Goal: Task Accomplishment & Management: Complete application form

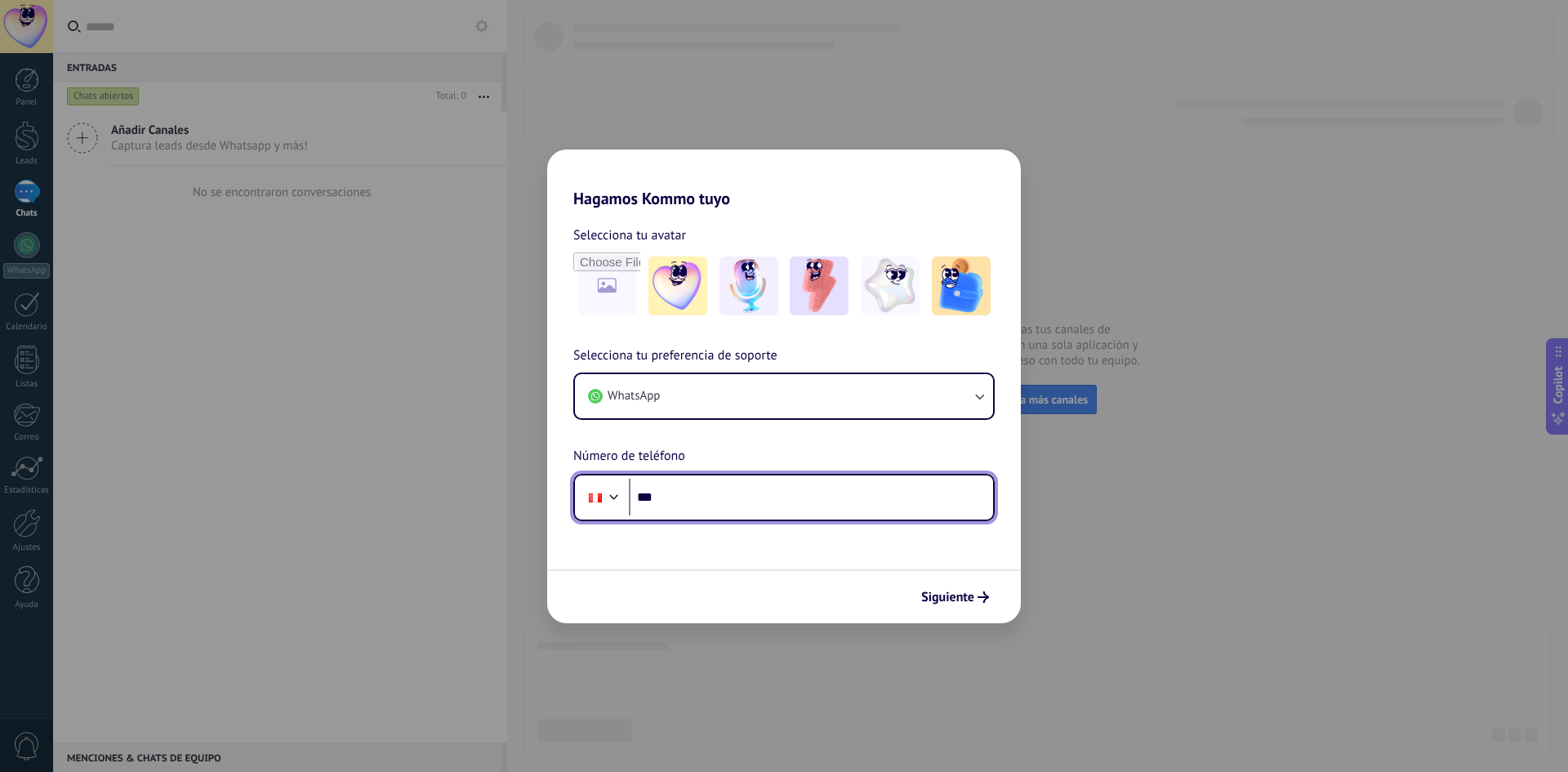
click at [695, 498] on input "***" at bounding box center [810, 497] width 364 height 38
type input "*******"
click at [746, 505] on input "***" at bounding box center [810, 497] width 364 height 38
click at [722, 488] on input "**********" at bounding box center [810, 497] width 364 height 38
type input "**********"
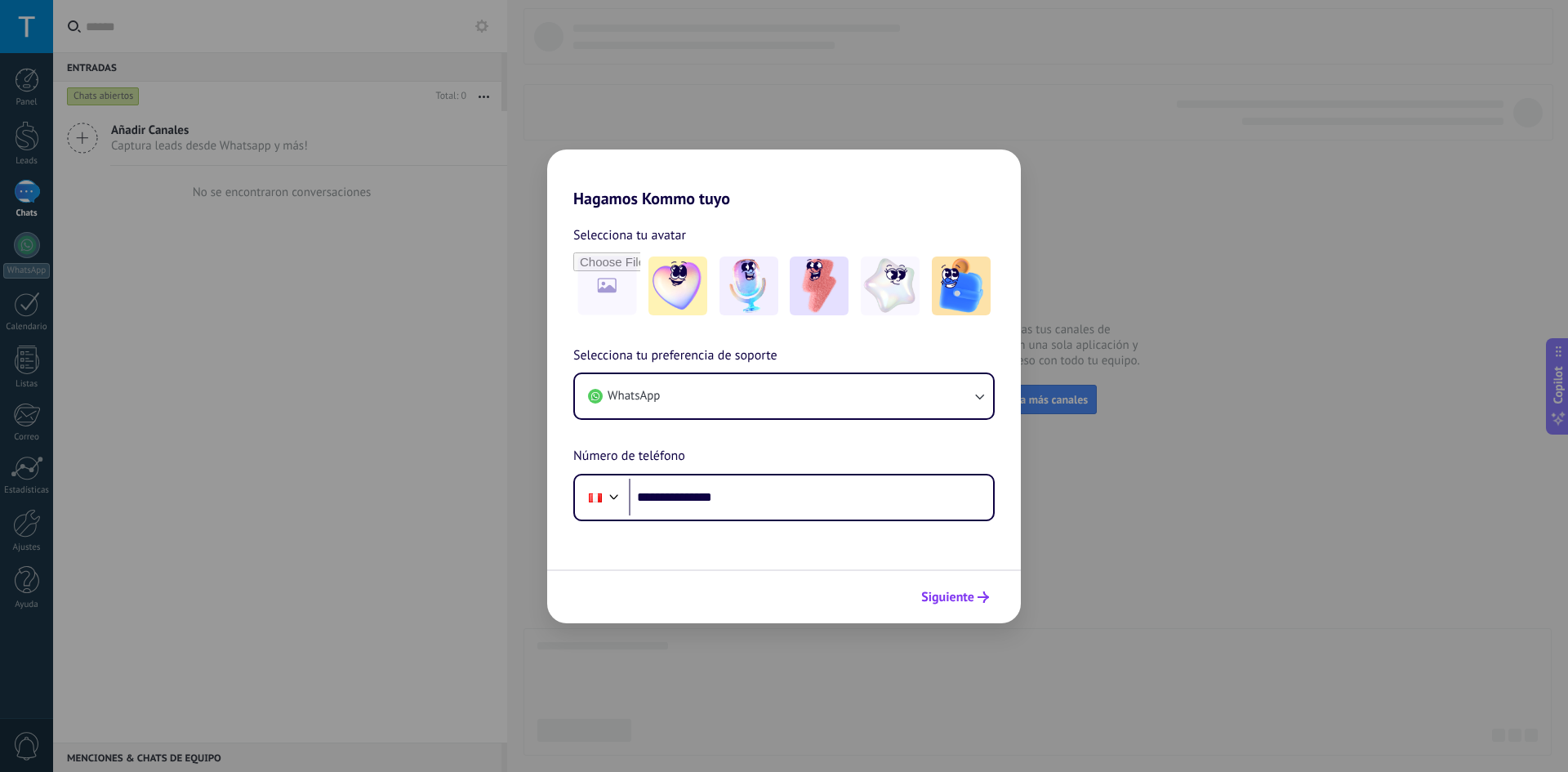
click at [958, 593] on span "Siguiente" at bounding box center [947, 597] width 53 height 11
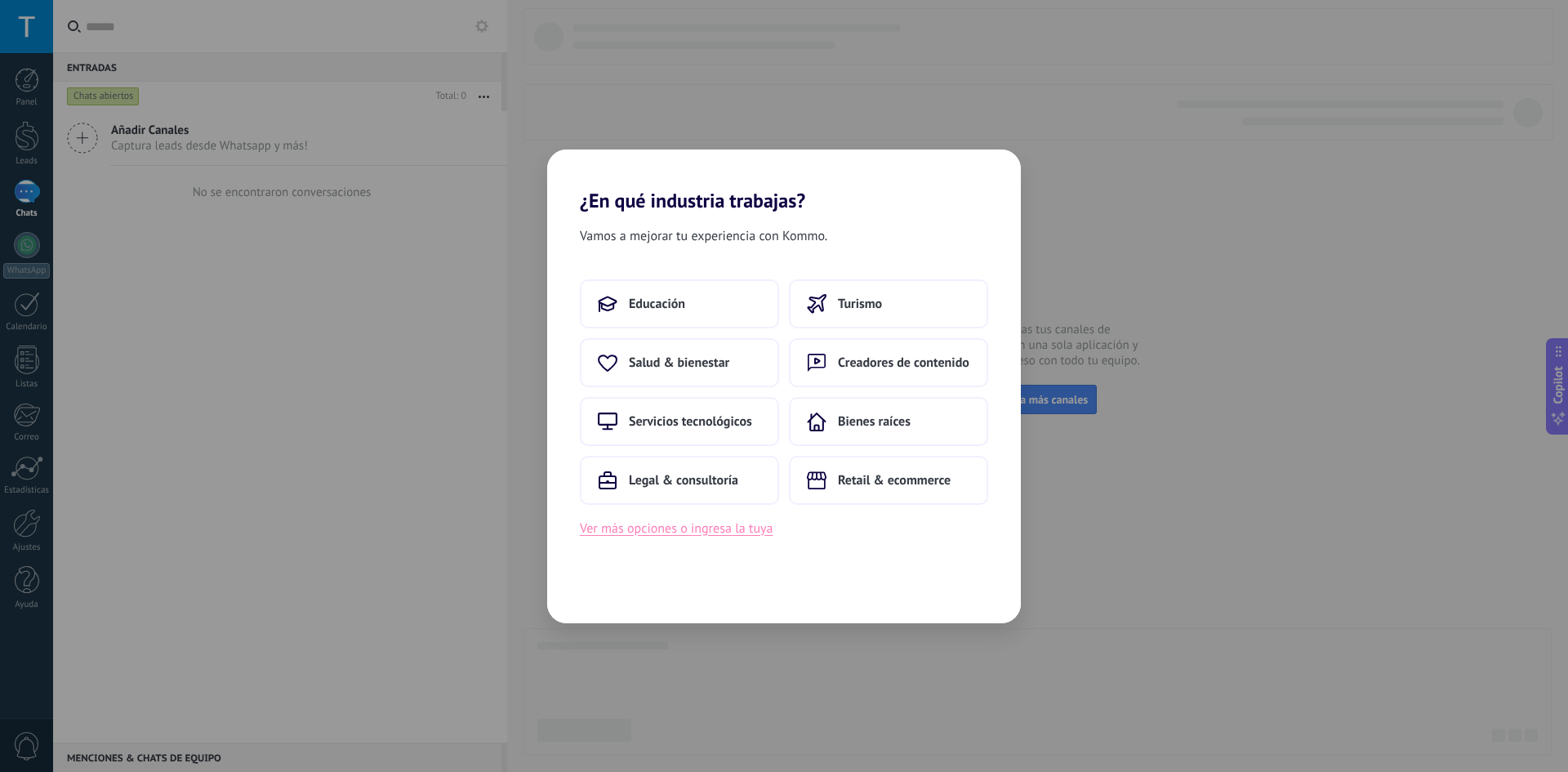
click at [688, 529] on button "Ver más opciones o ingresa la tuya" at bounding box center [676, 529] width 193 height 21
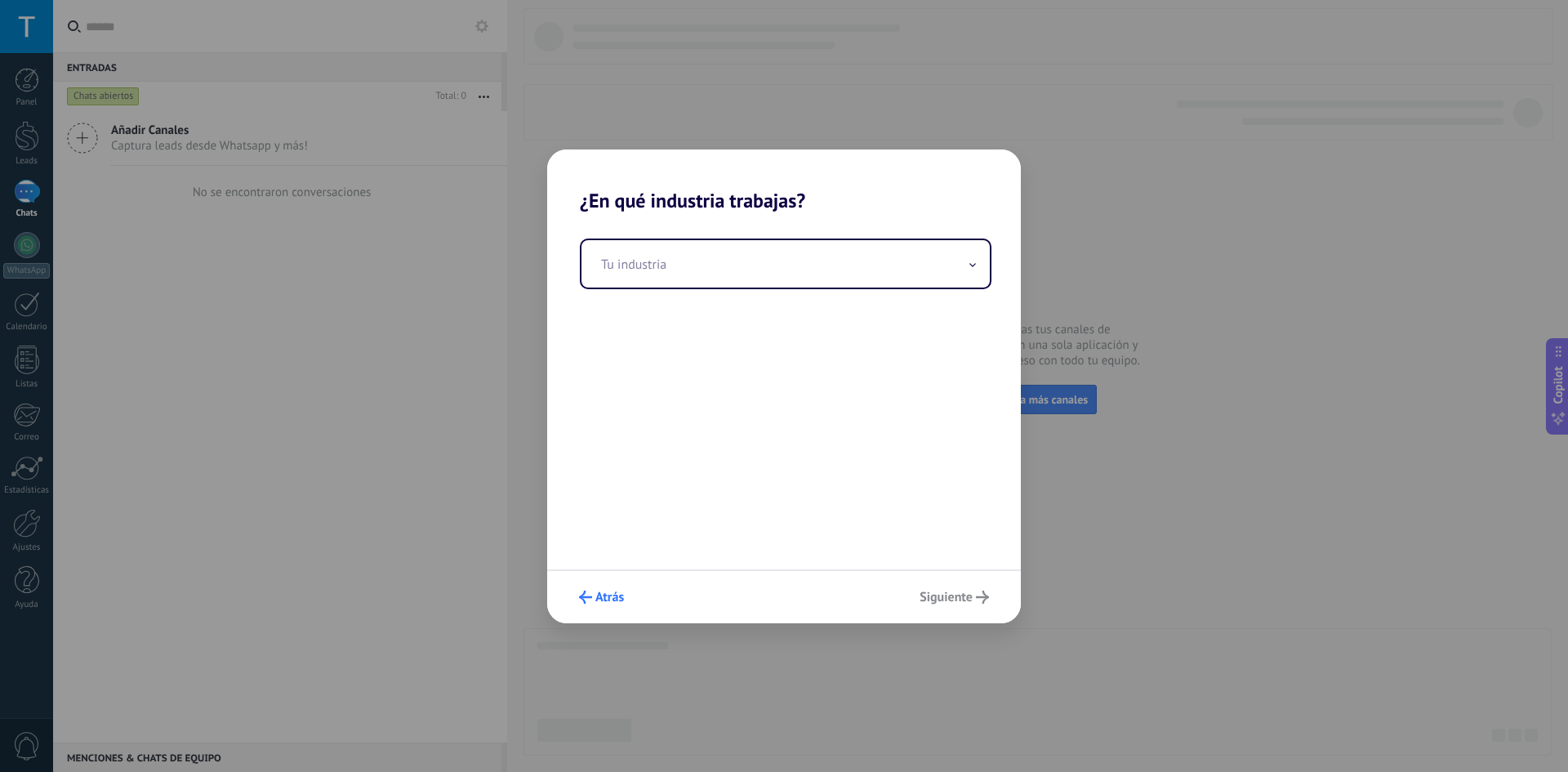
click at [596, 594] on span "Atrás" at bounding box center [610, 597] width 28 height 11
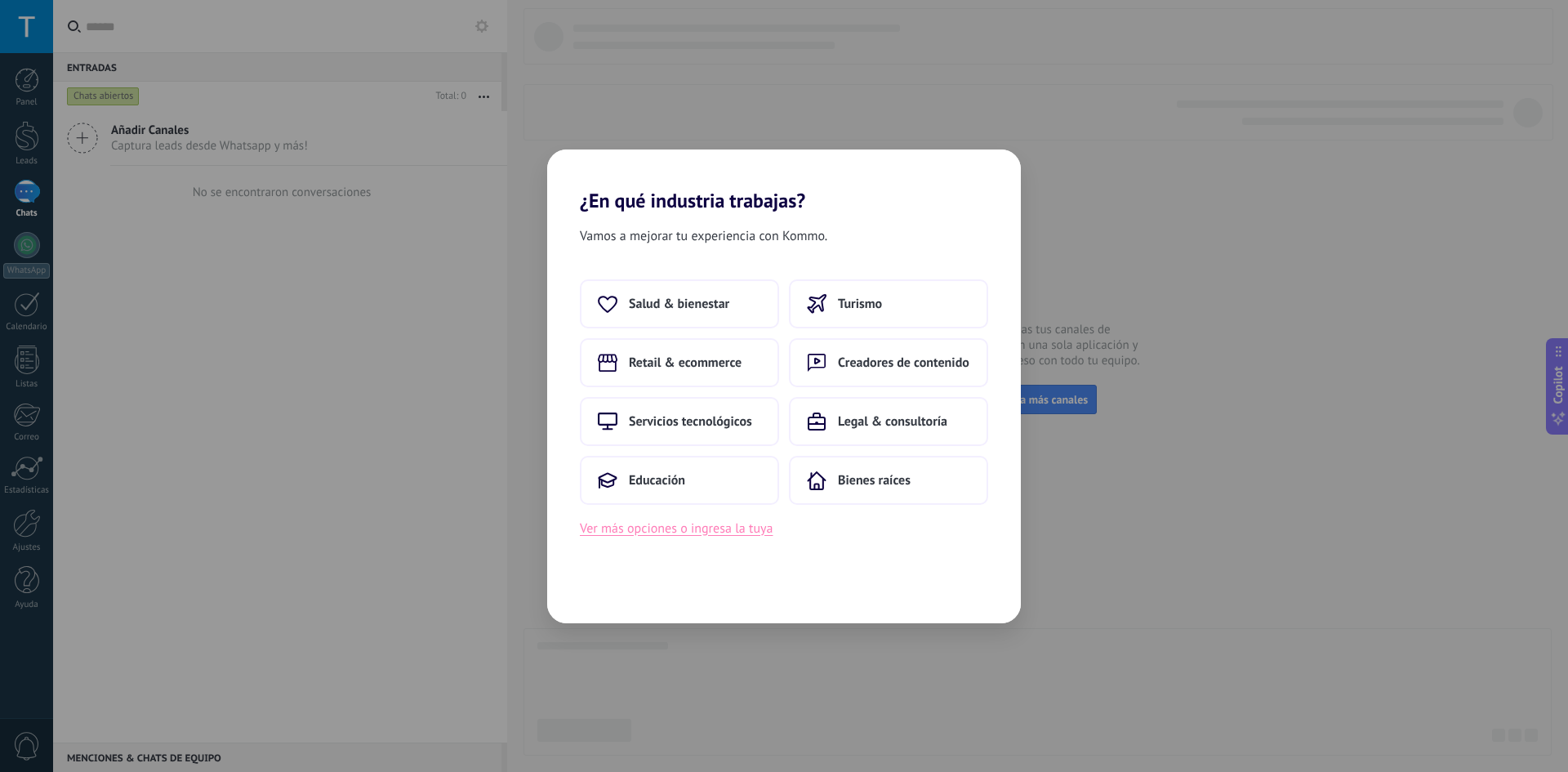
click at [662, 531] on button "Ver más opciones o ingresa la tuya" at bounding box center [676, 529] width 193 height 21
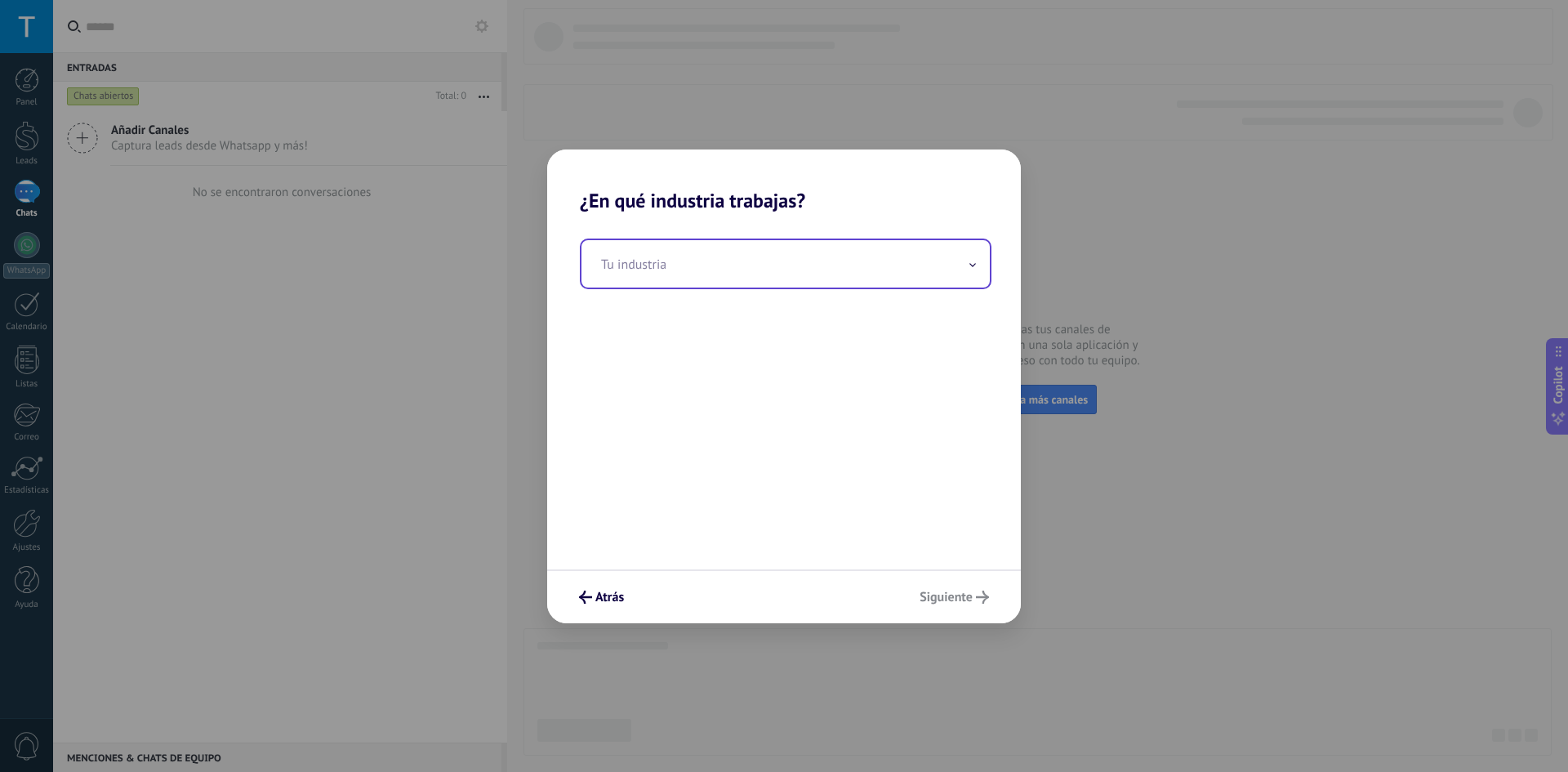
click at [669, 263] on input "text" at bounding box center [785, 264] width 408 height 48
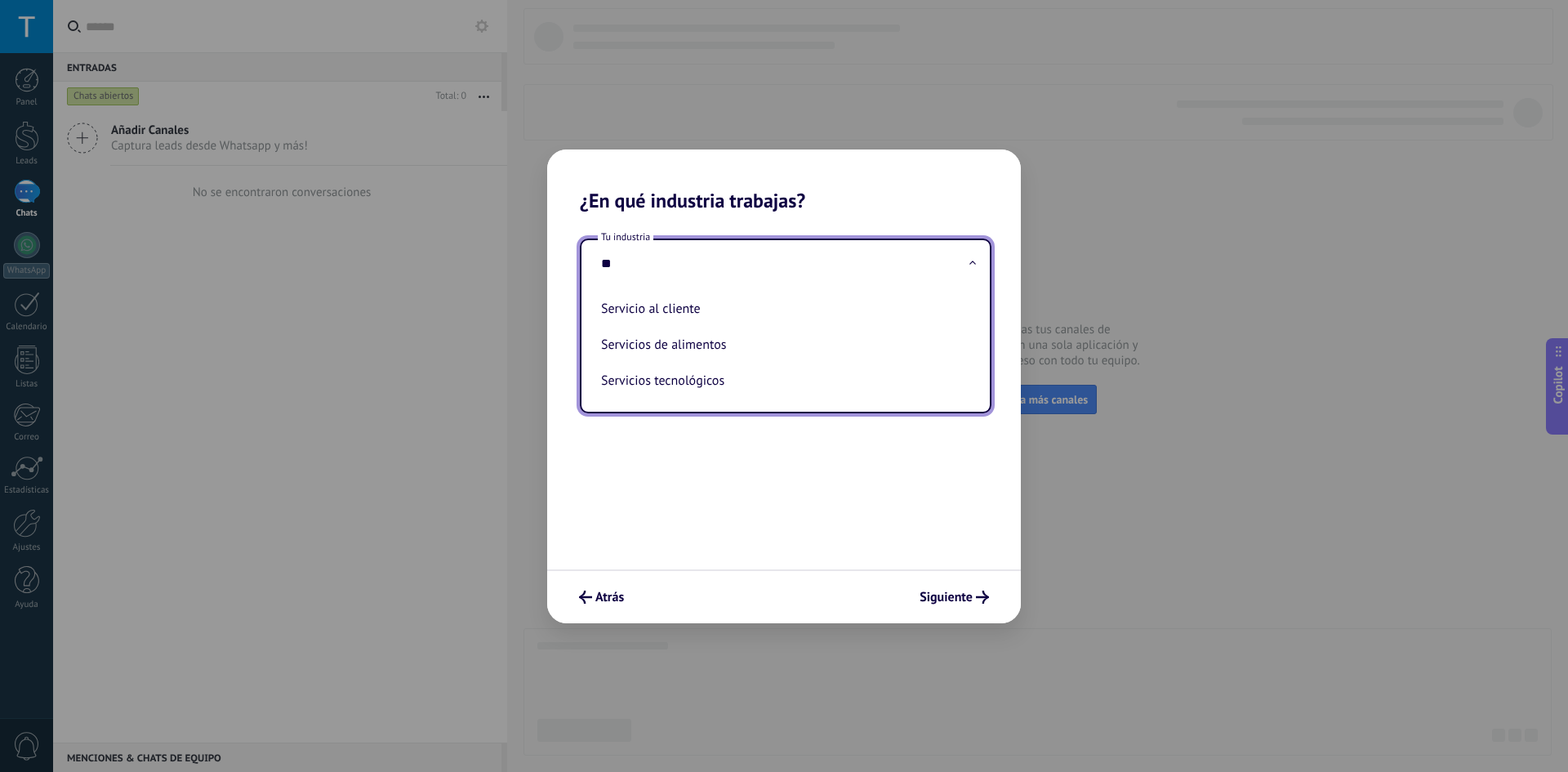
type input "*"
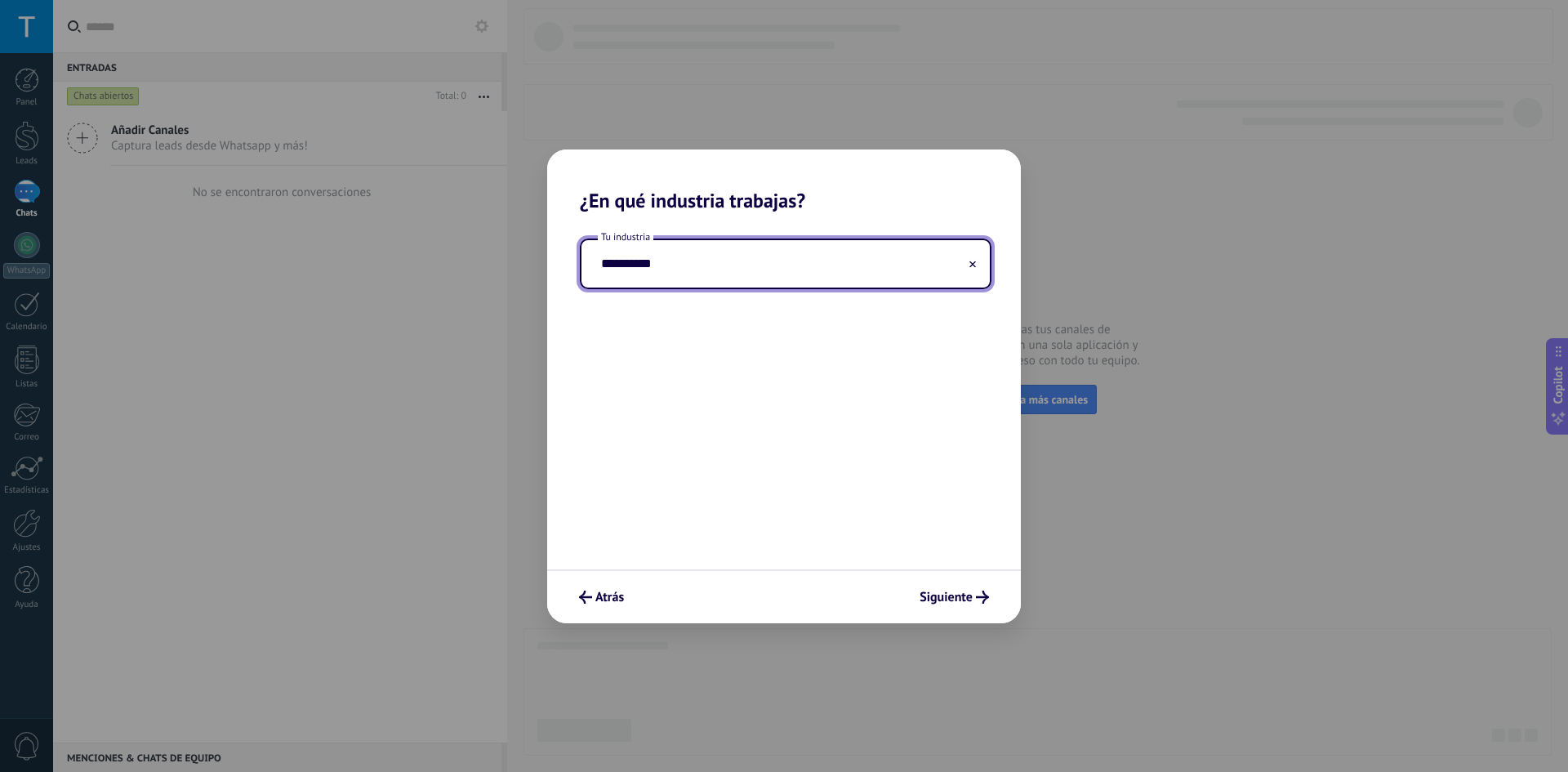
type input "**********"
click at [780, 400] on div "**********" at bounding box center [784, 390] width 474 height 357
click at [934, 598] on span "Siguiente" at bounding box center [946, 597] width 53 height 11
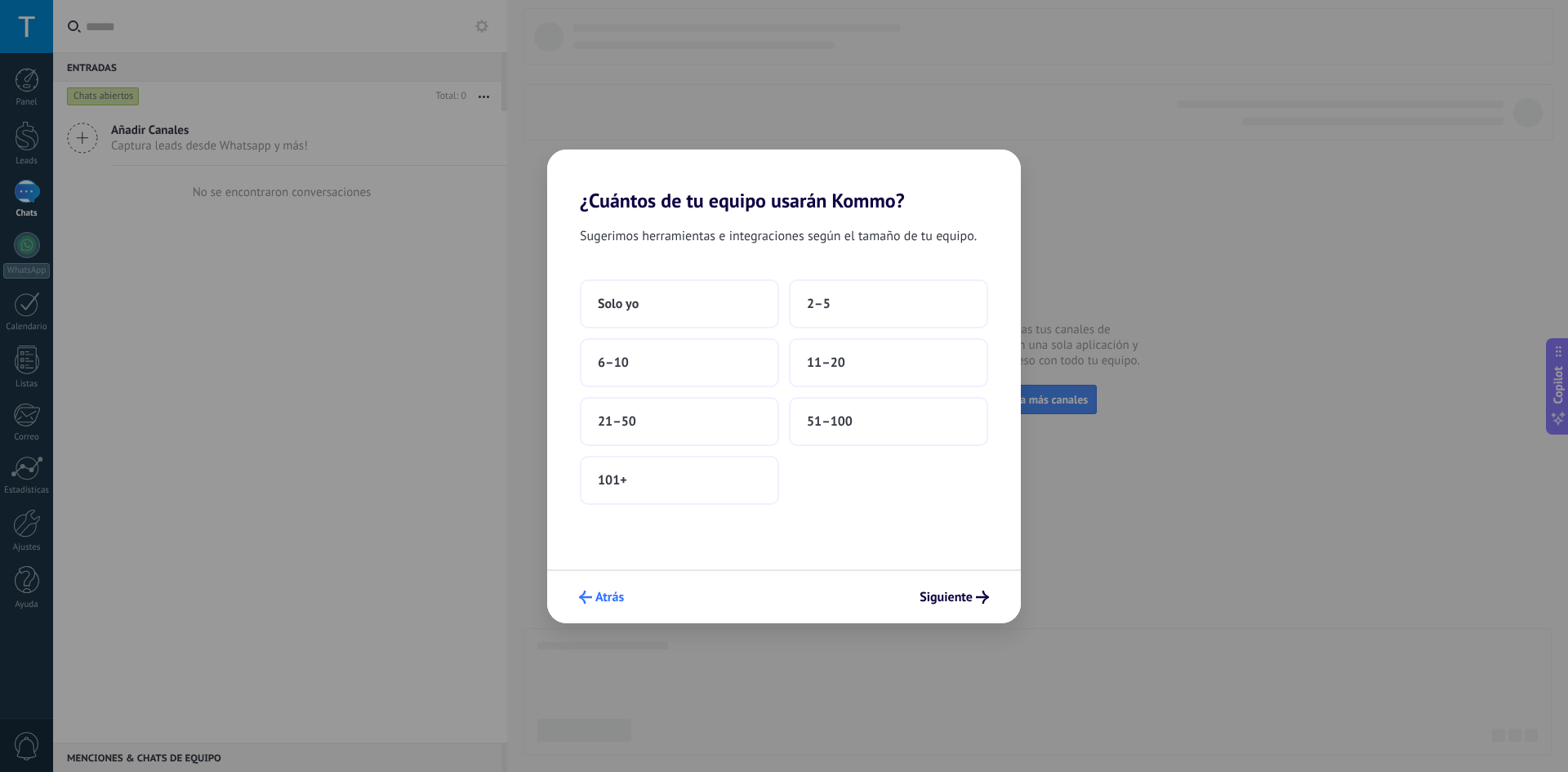
click at [597, 586] on button "Atrás" at bounding box center [602, 598] width 60 height 28
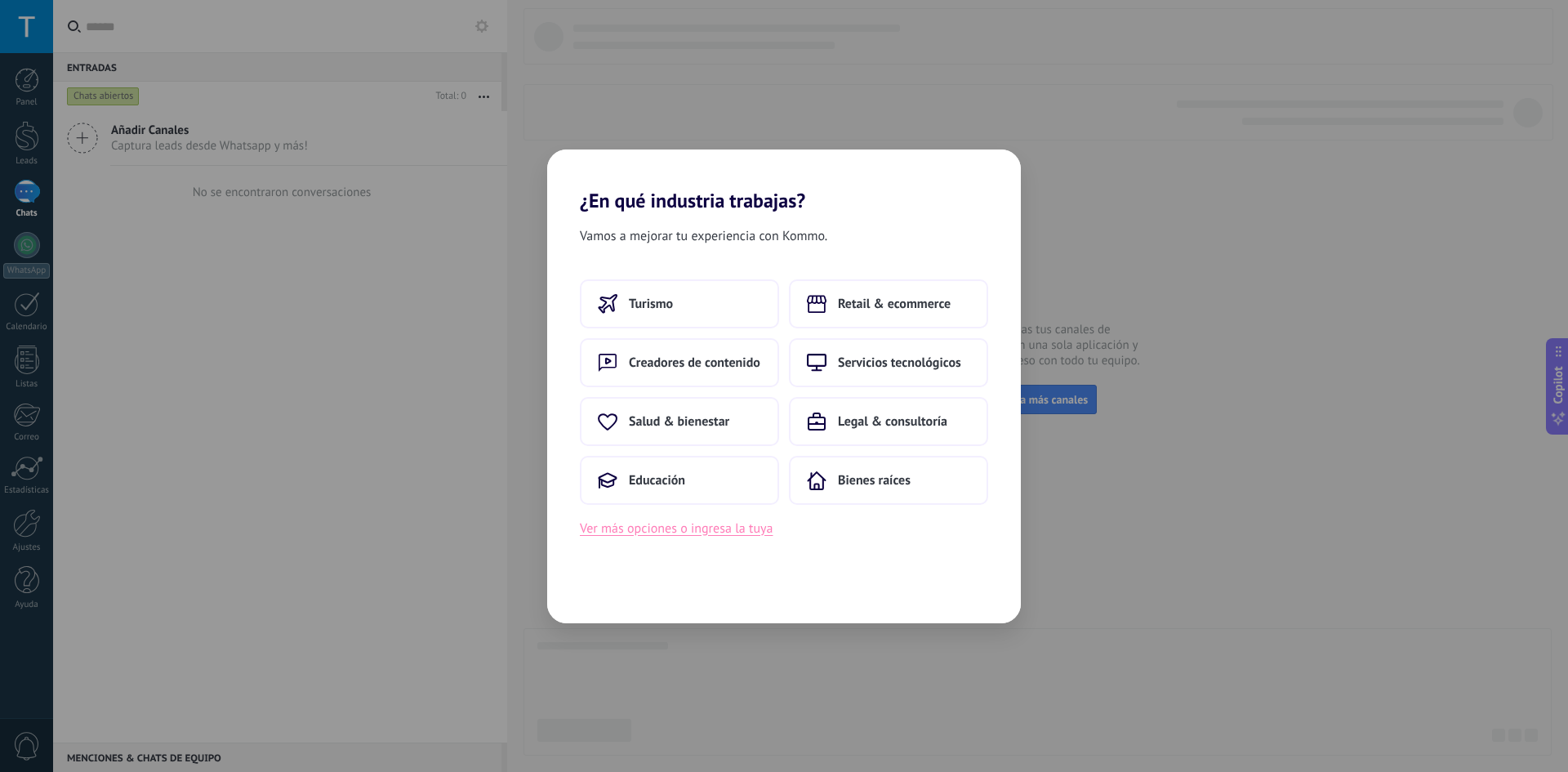
click at [715, 536] on button "Ver más opciones o ingresa la tuya" at bounding box center [676, 529] width 193 height 21
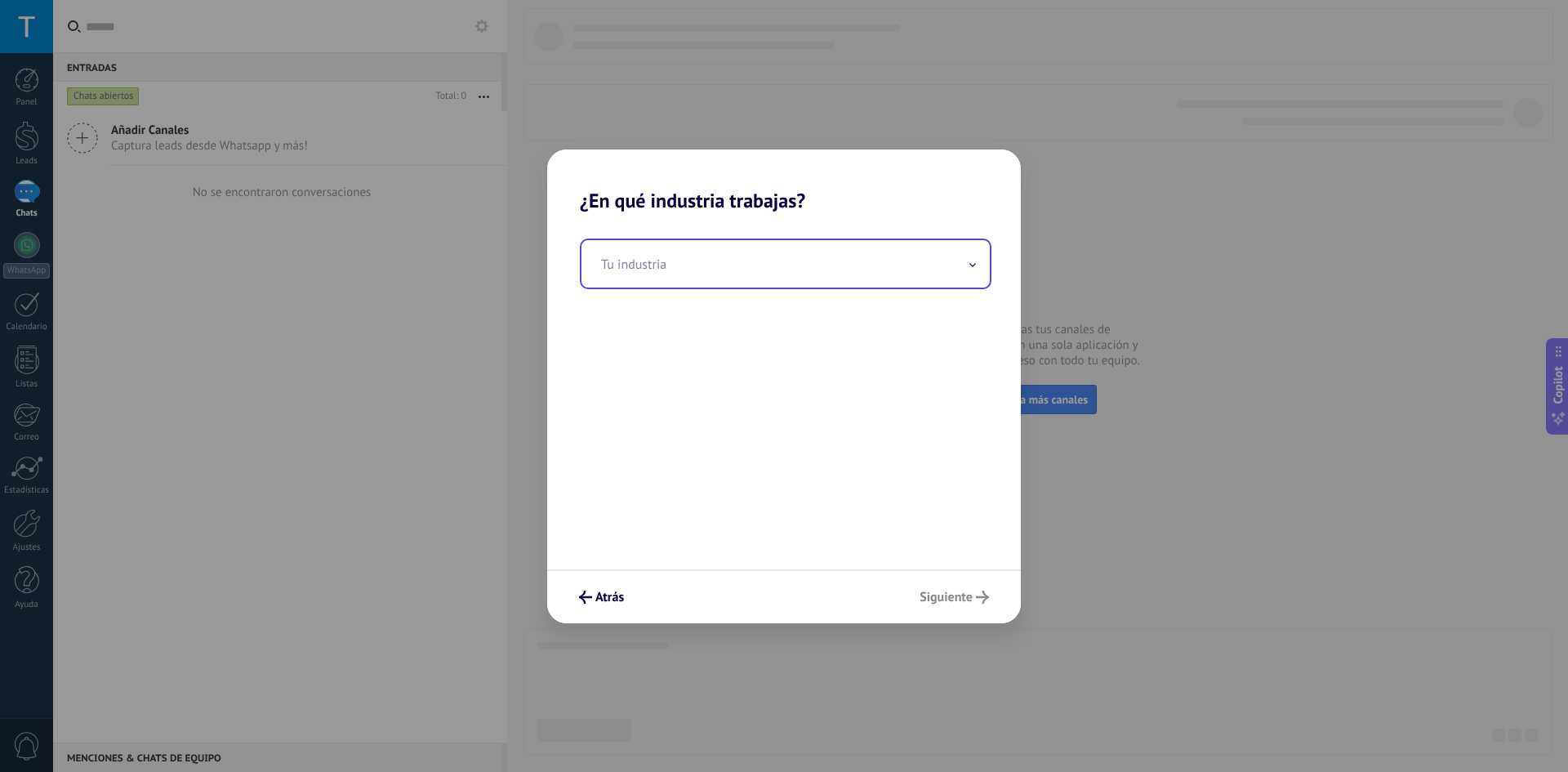
click at [688, 276] on input "text" at bounding box center [785, 264] width 408 height 48
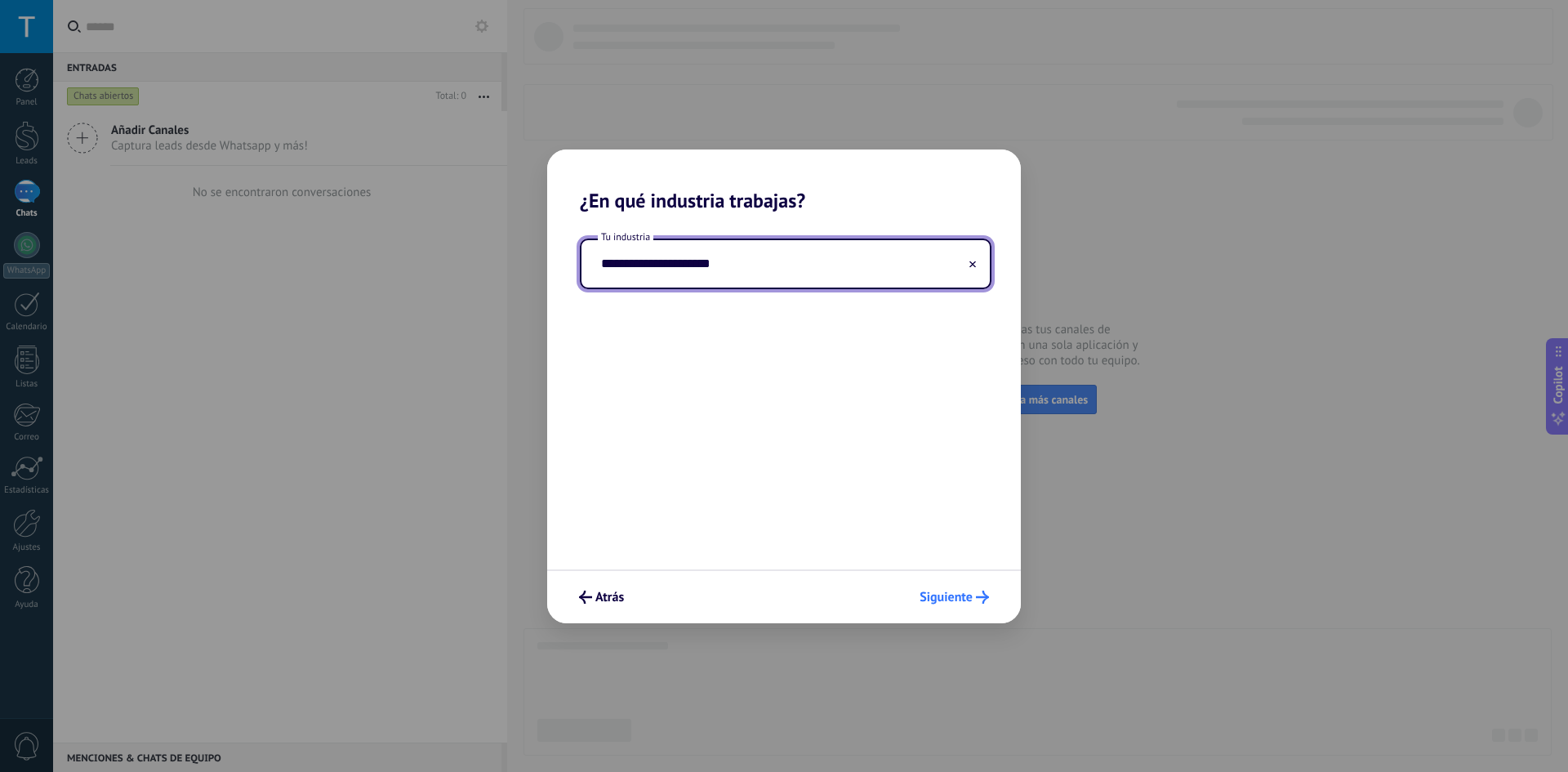
type input "**********"
click at [943, 591] on span "Siguiente" at bounding box center [946, 597] width 53 height 11
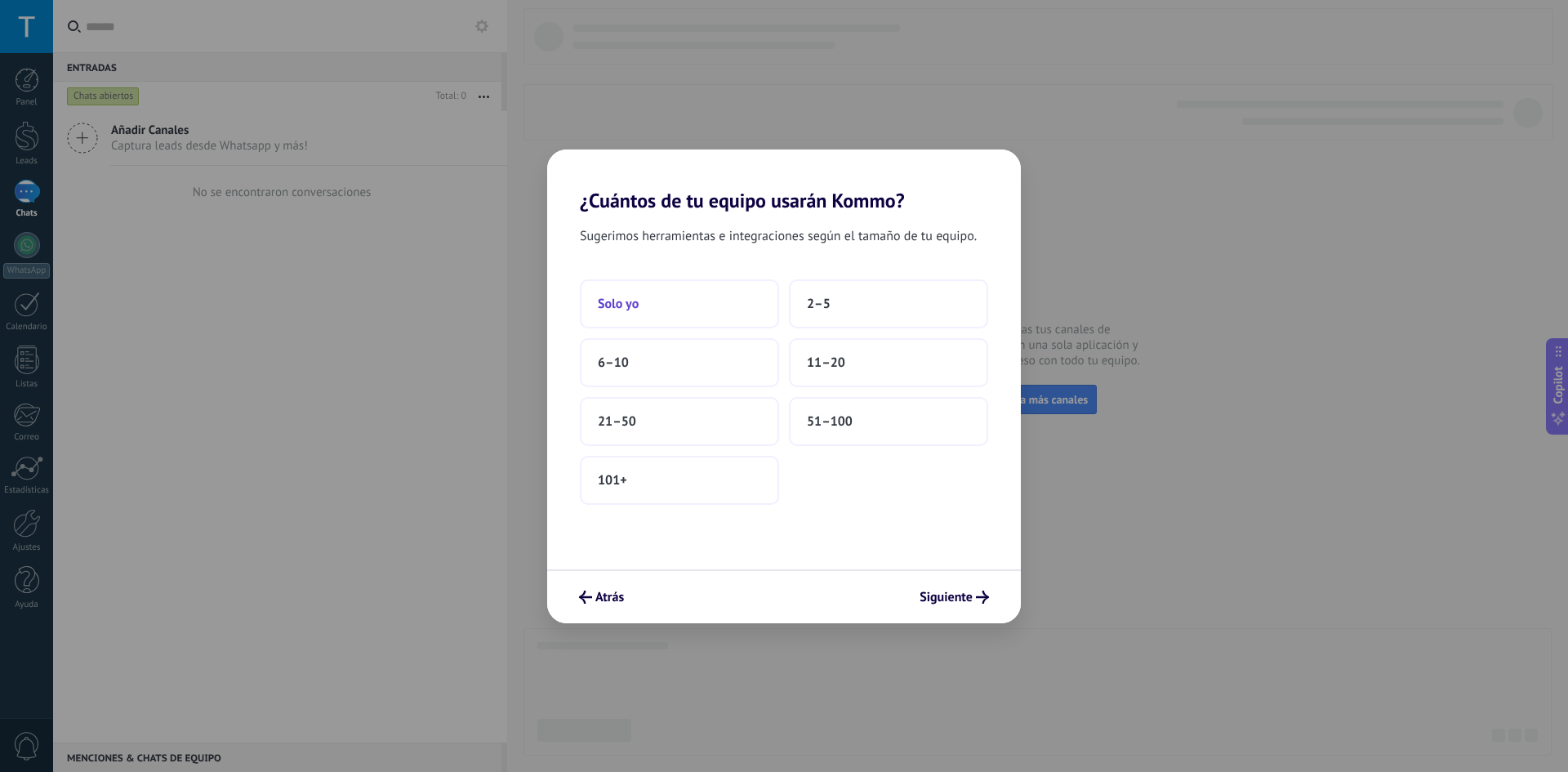
click at [743, 298] on button "Solo yo" at bounding box center [679, 304] width 199 height 49
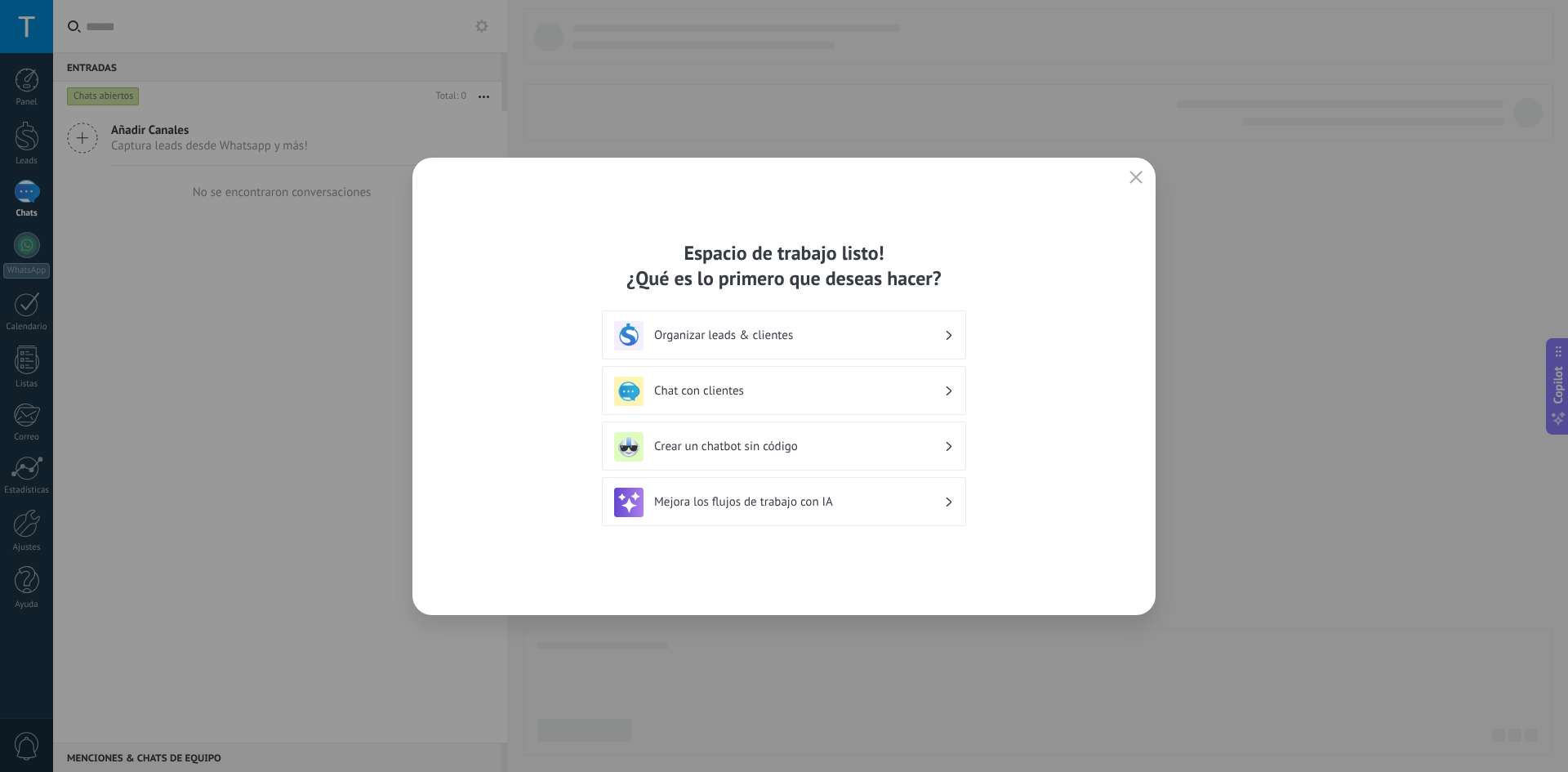
click at [863, 331] on h3 "Organizar leads & clientes" at bounding box center [798, 336] width 290 height 16
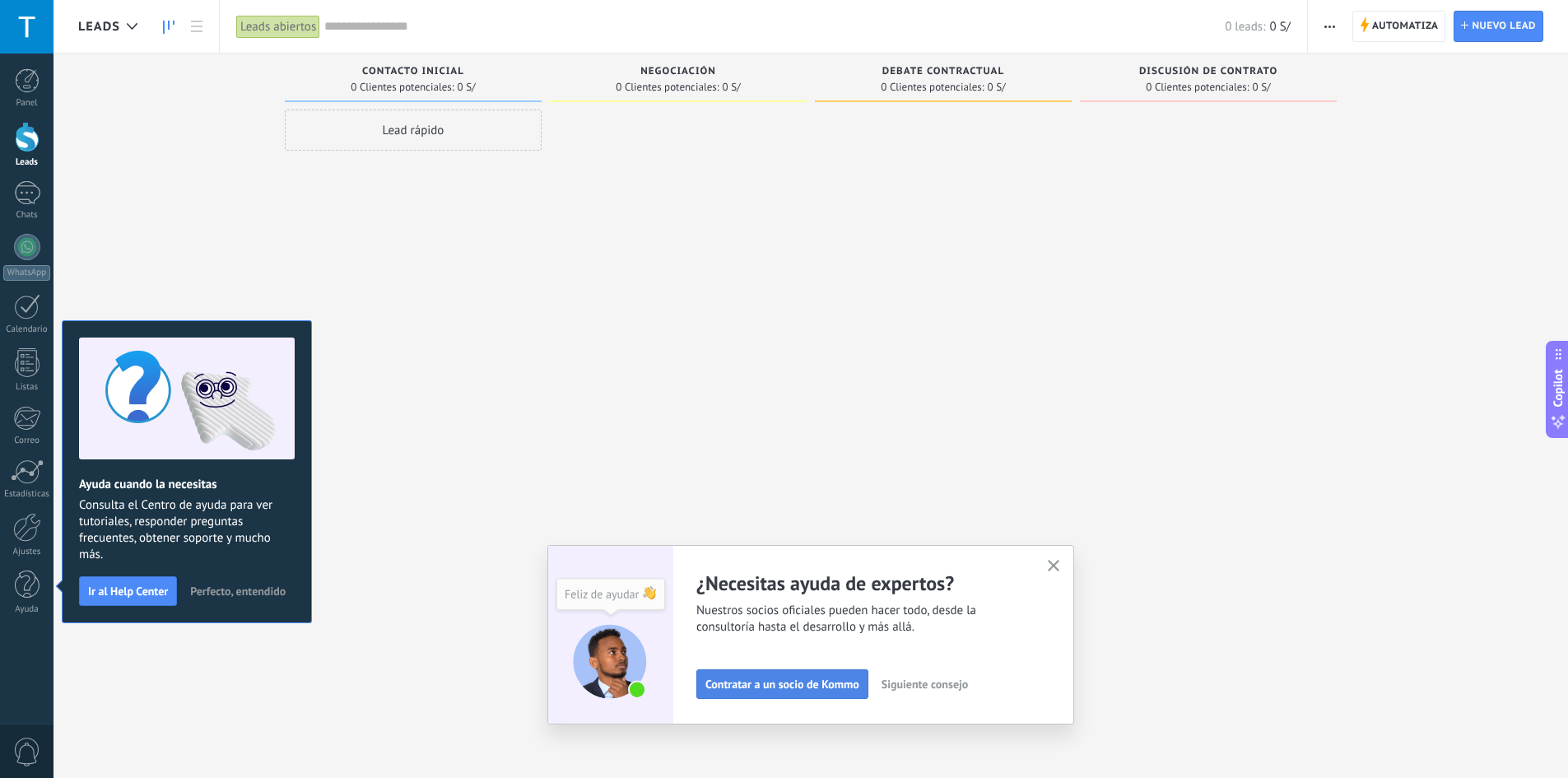
click at [809, 686] on span "Contratar a un socio de Kommo" at bounding box center [781, 684] width 154 height 12
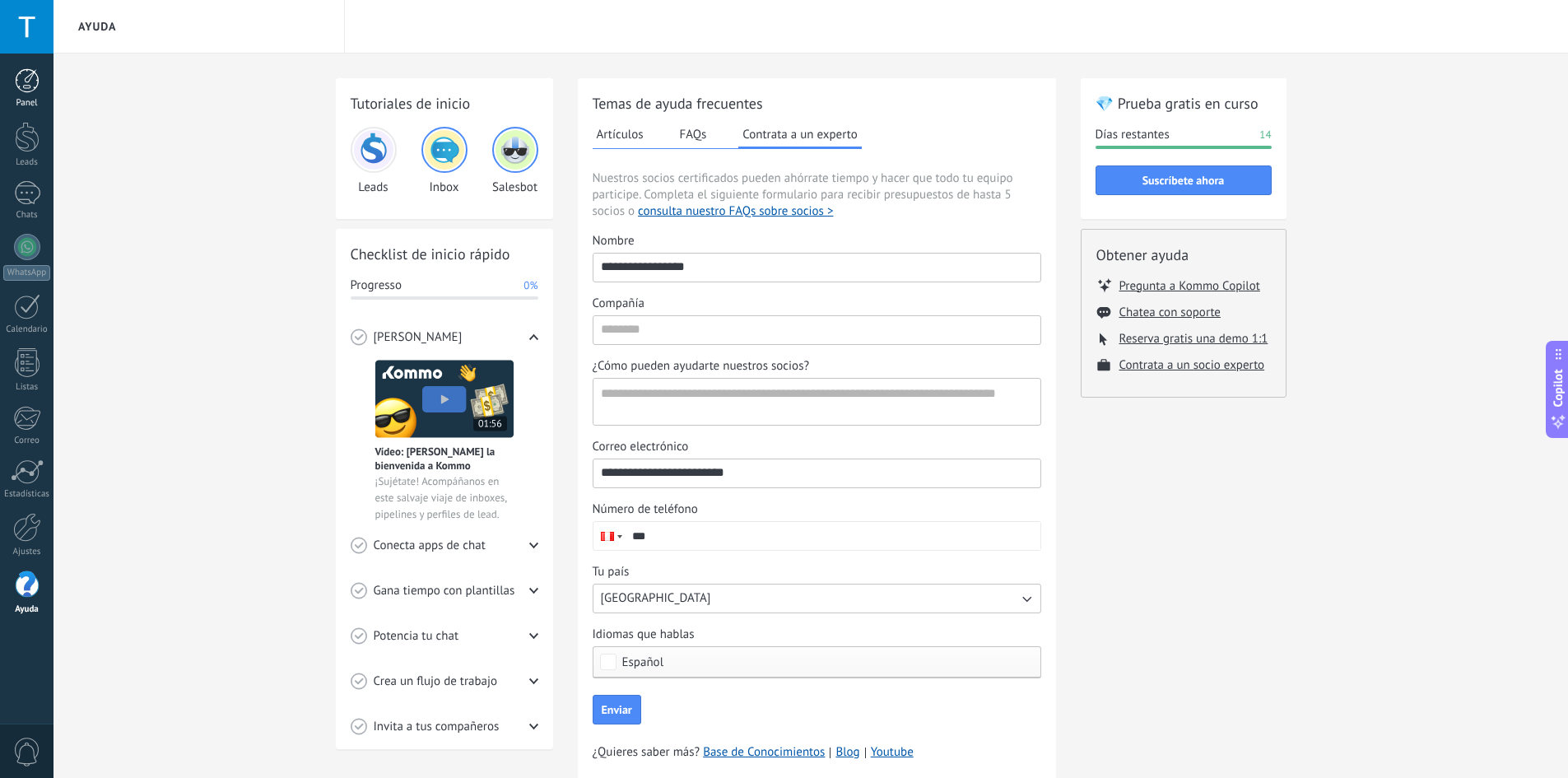
click at [36, 96] on link "Panel" at bounding box center [27, 88] width 53 height 40
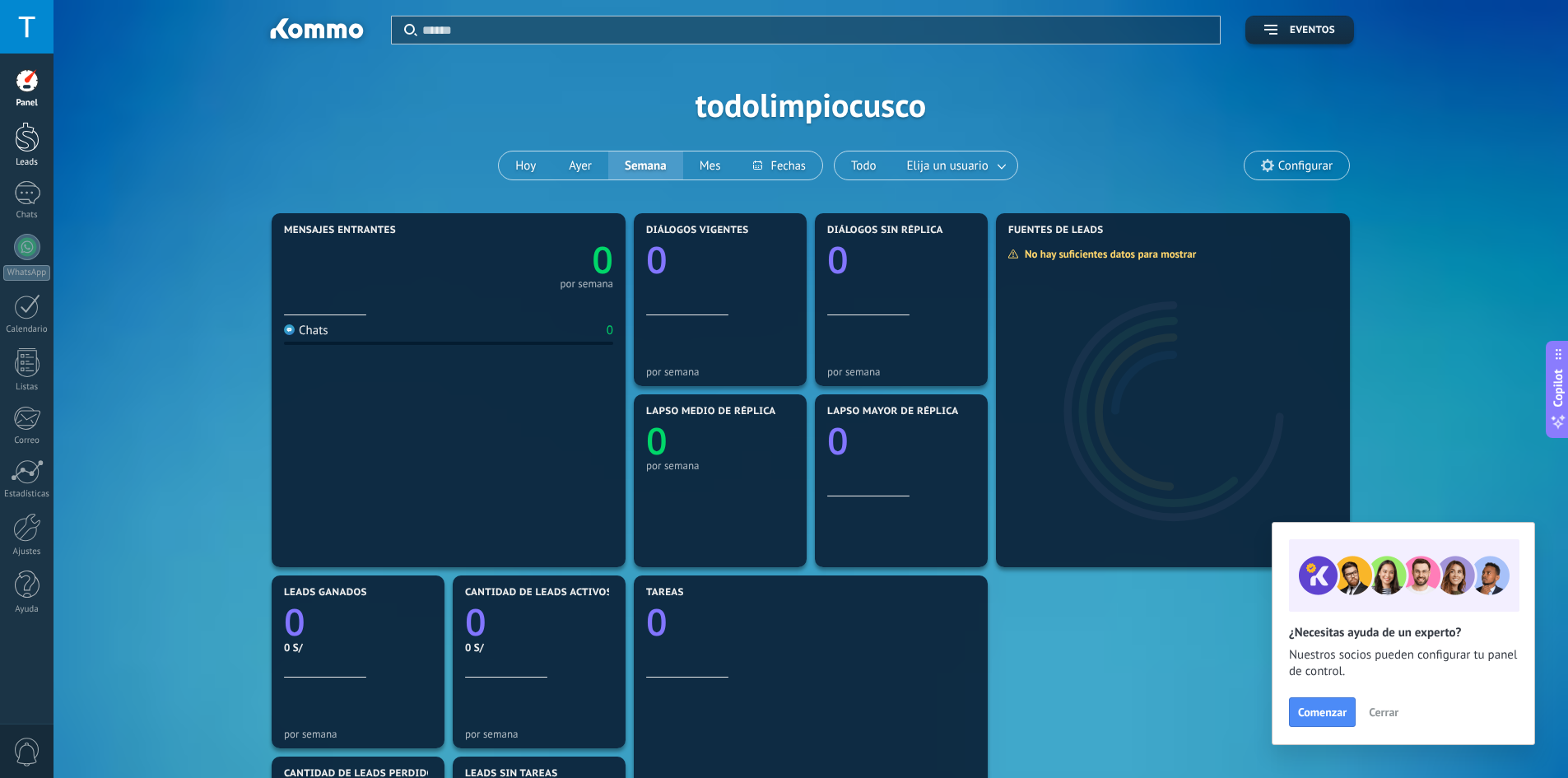
click at [17, 144] on div at bounding box center [28, 137] width 25 height 30
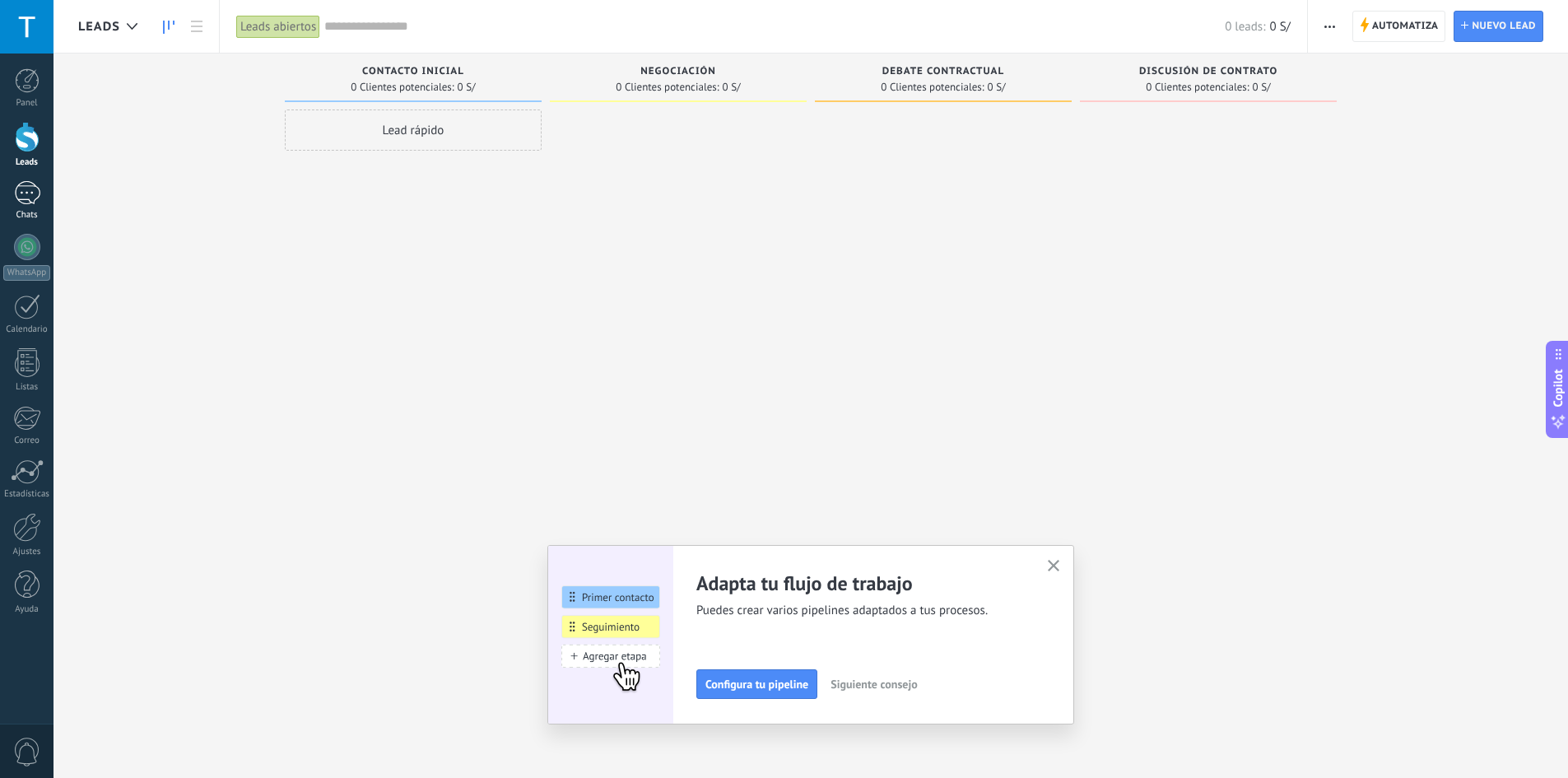
click at [16, 191] on div at bounding box center [28, 193] width 27 height 24
click at [451, 139] on div "Lead rápido" at bounding box center [413, 130] width 257 height 41
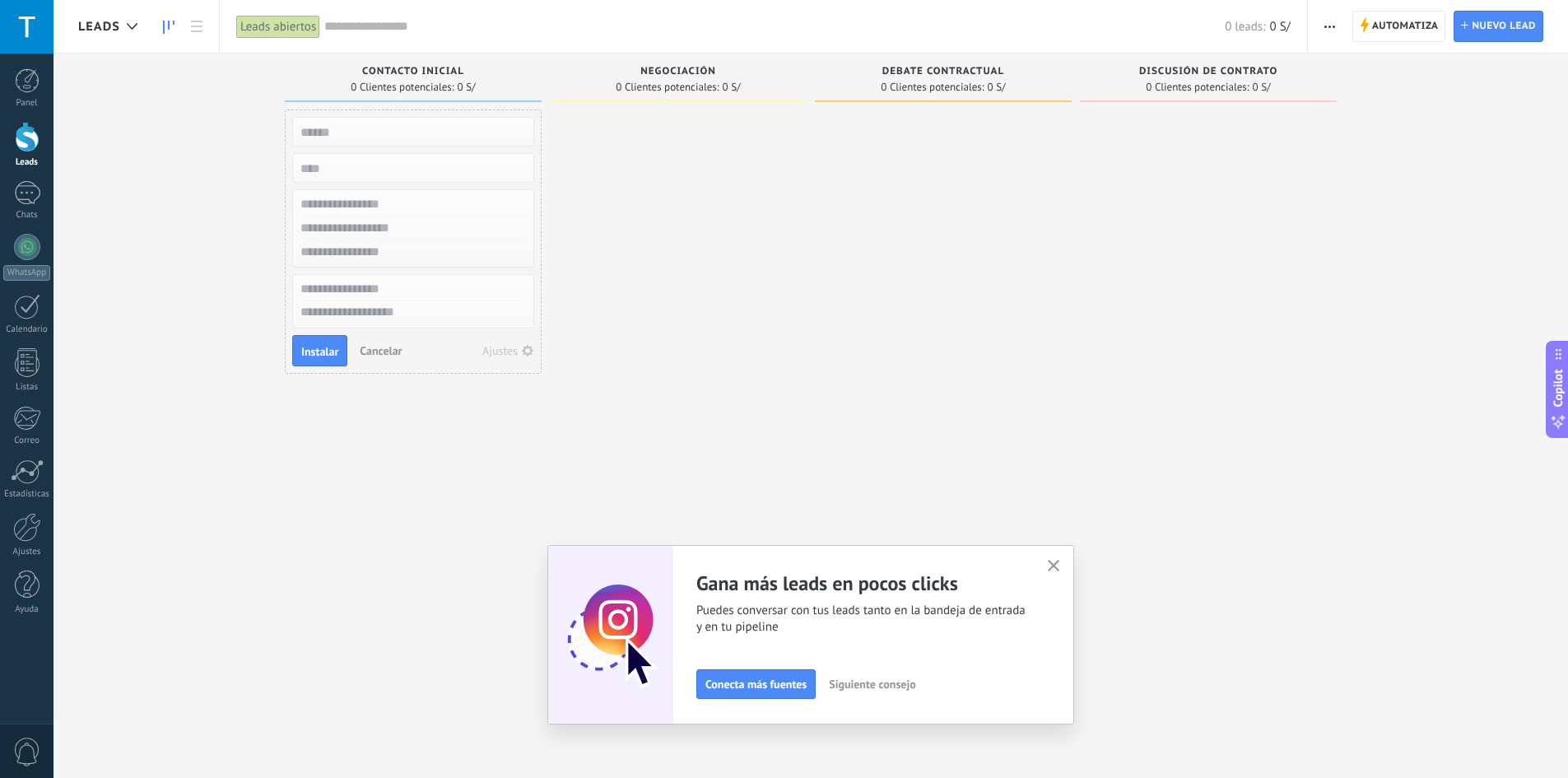
click at [411, 171] on input "numeric" at bounding box center [411, 168] width 241 height 23
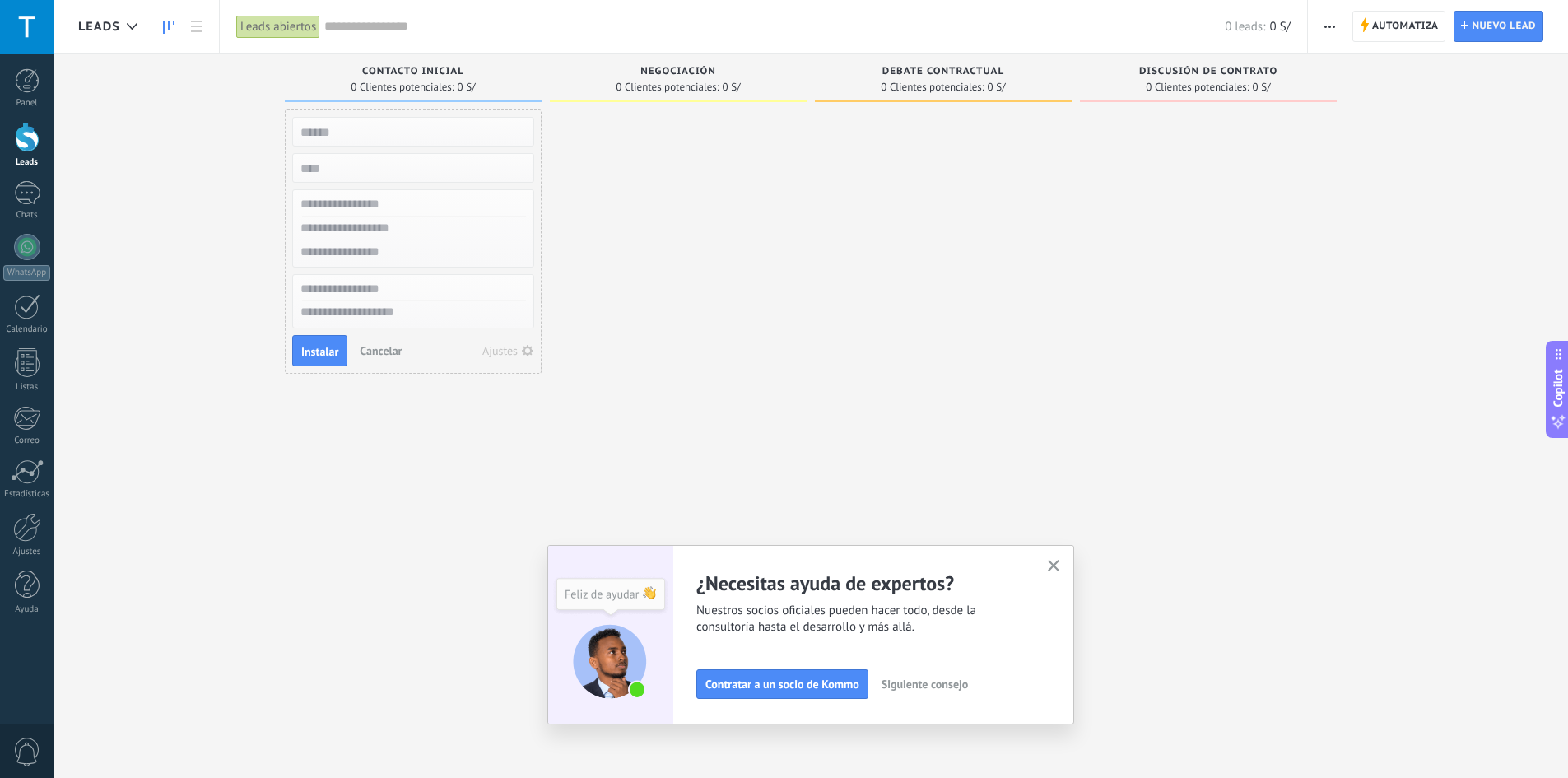
drag, startPoint x: 864, startPoint y: 333, endPoint x: 867, endPoint y: 343, distance: 10.4
click at [867, 343] on div at bounding box center [943, 391] width 257 height 563
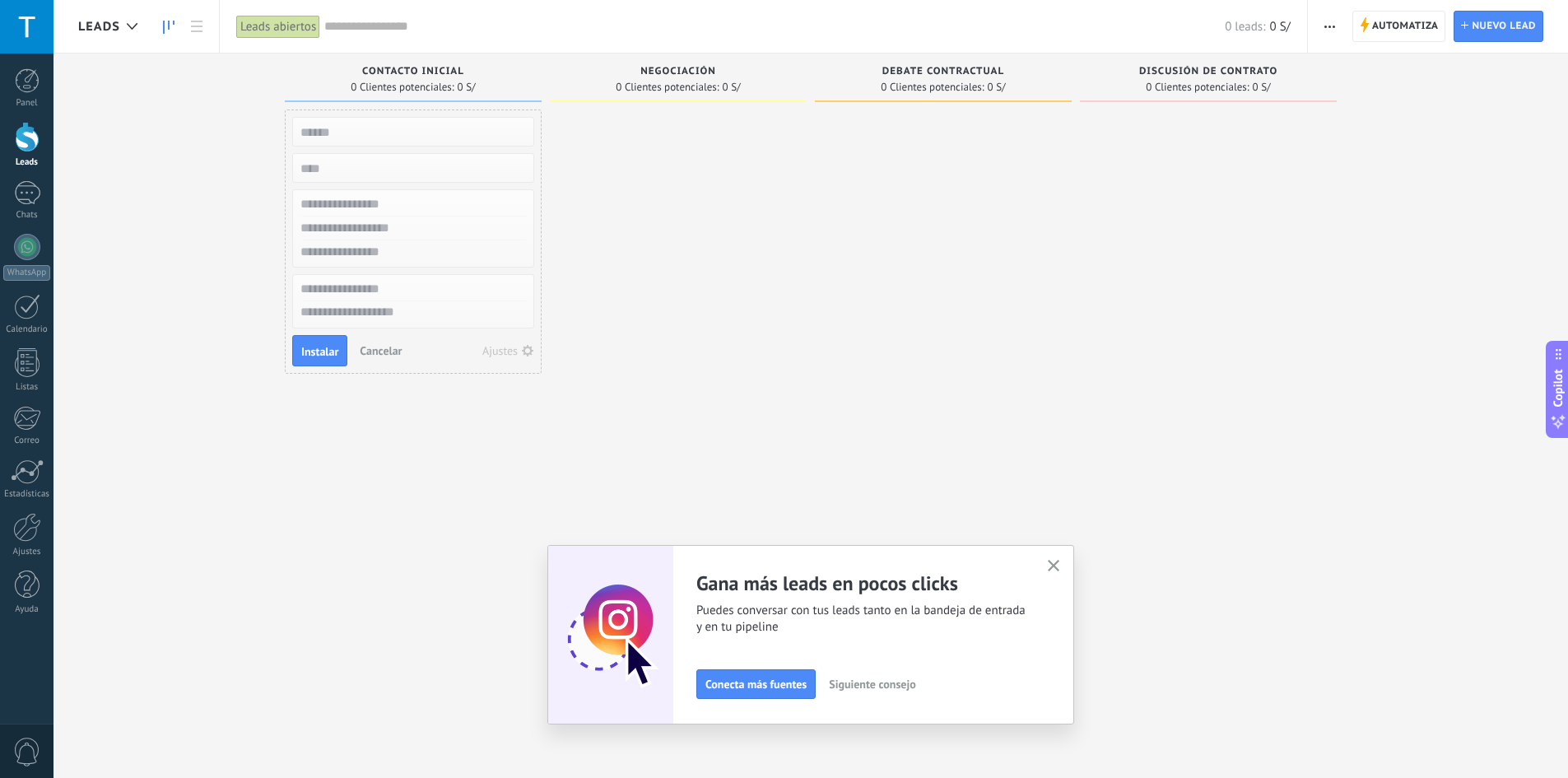
drag, startPoint x: 381, startPoint y: 710, endPoint x: 307, endPoint y: 808, distance: 122.8
click at [307, 777] on html ".abecls-1,.abecls-2{fill-rule:evenodd}.abecls-2{fill:#fff} .abhcls-1{fill:none}…" at bounding box center [784, 389] width 1568 height 778
click at [643, 70] on span "Negociación" at bounding box center [677, 71] width 75 height 12
click at [646, 68] on span "Negociación" at bounding box center [677, 71] width 75 height 12
click at [36, 184] on div at bounding box center [28, 193] width 27 height 24
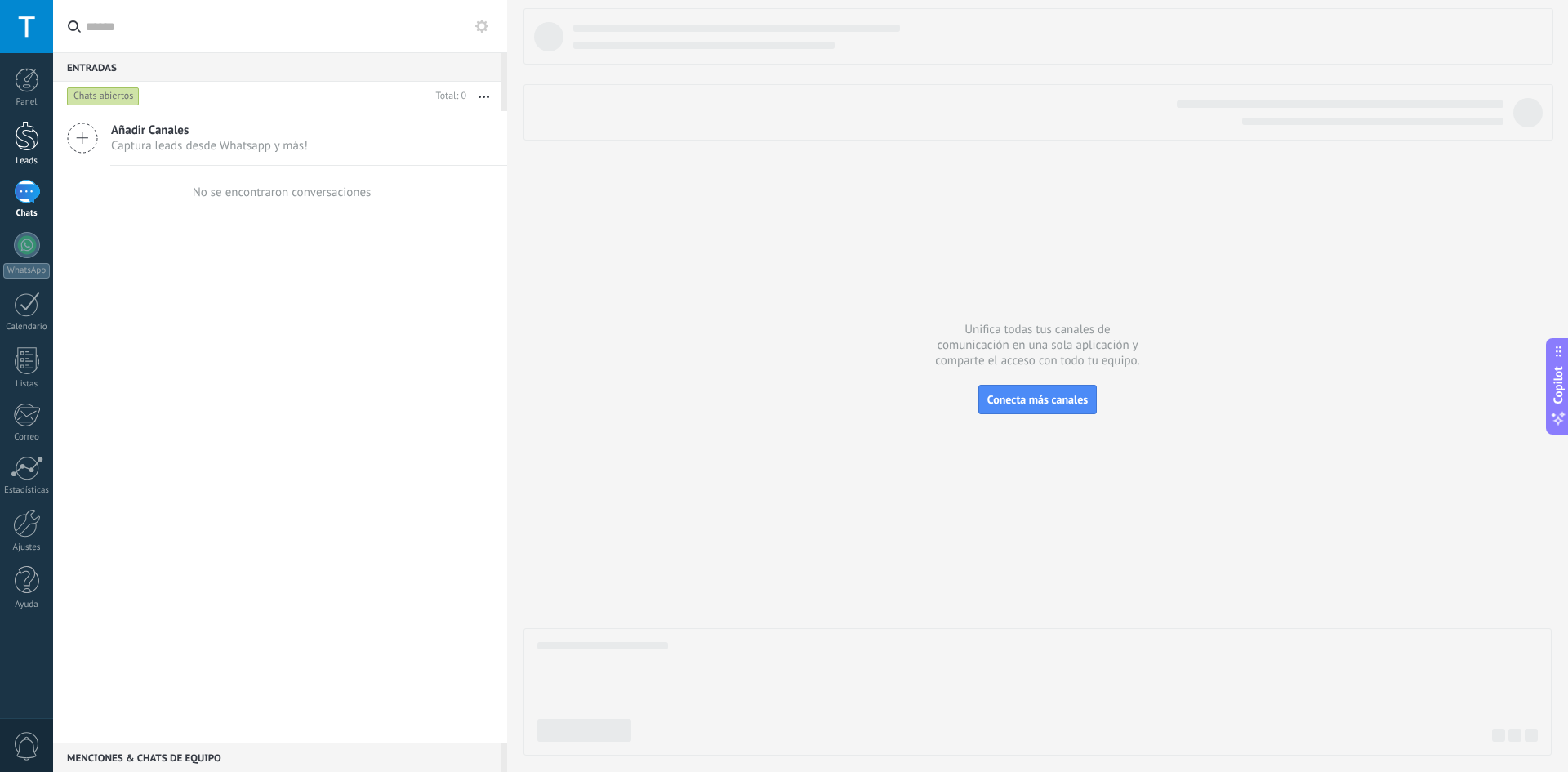
click at [42, 146] on link "Leads" at bounding box center [26, 144] width 53 height 46
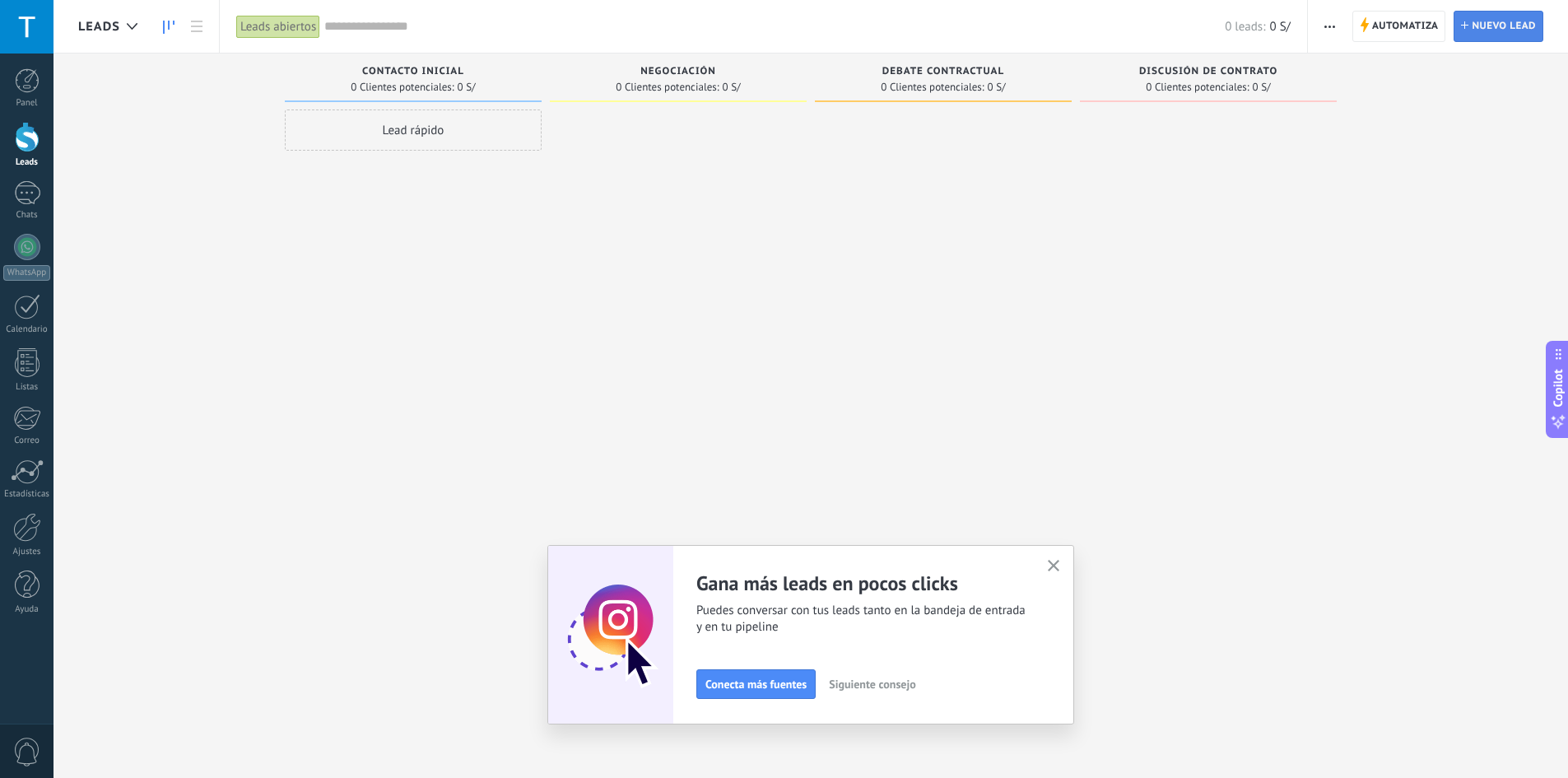
click at [1463, 18] on link "Lead Nuevo lead" at bounding box center [1498, 26] width 90 height 31
click at [1496, 18] on span "Nuevo lead" at bounding box center [1503, 26] width 64 height 29
click at [464, 123] on div "Lead rápido" at bounding box center [413, 130] width 257 height 41
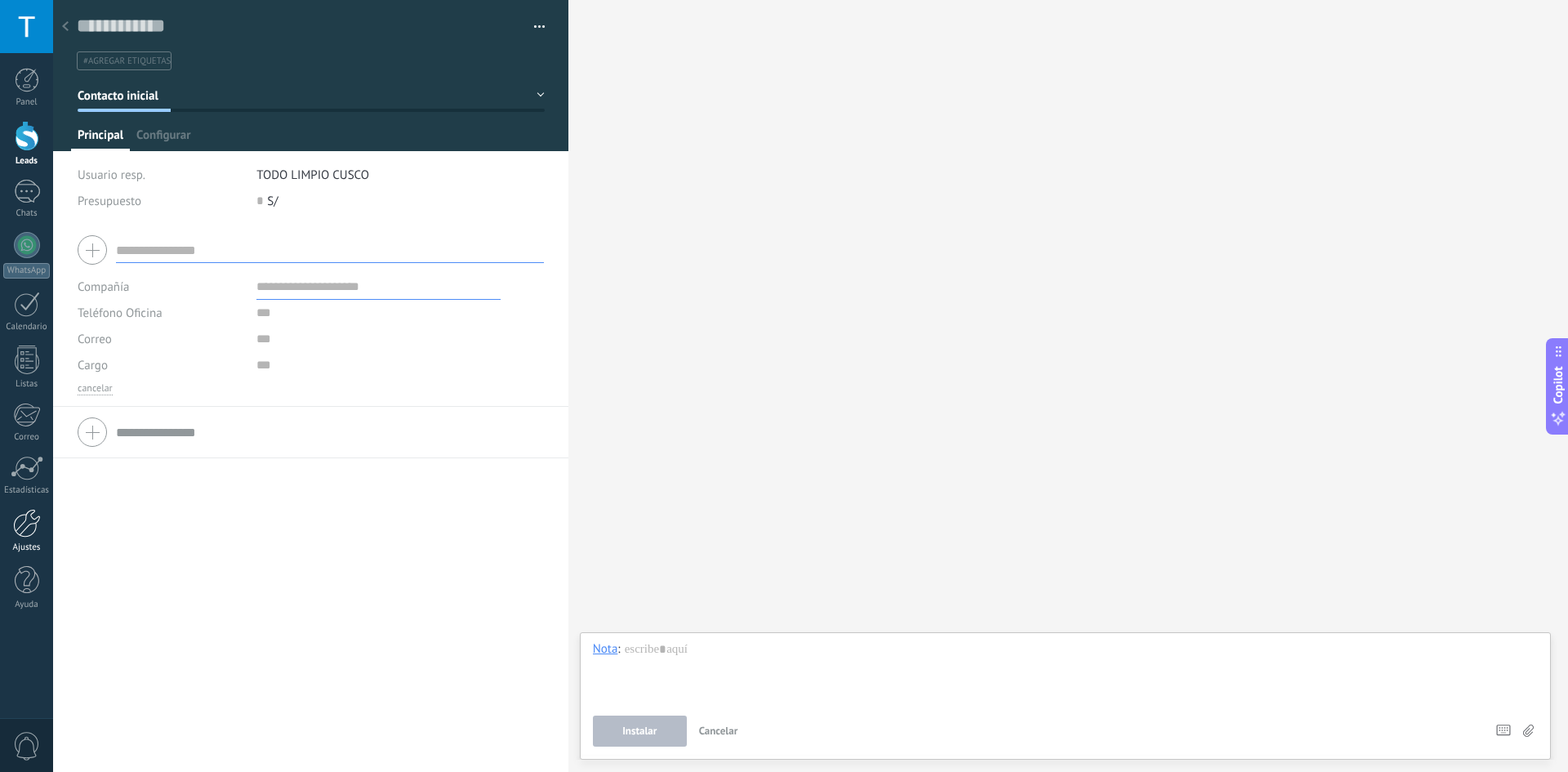
click at [37, 543] on div "Ajustes" at bounding box center [27, 547] width 48 height 11
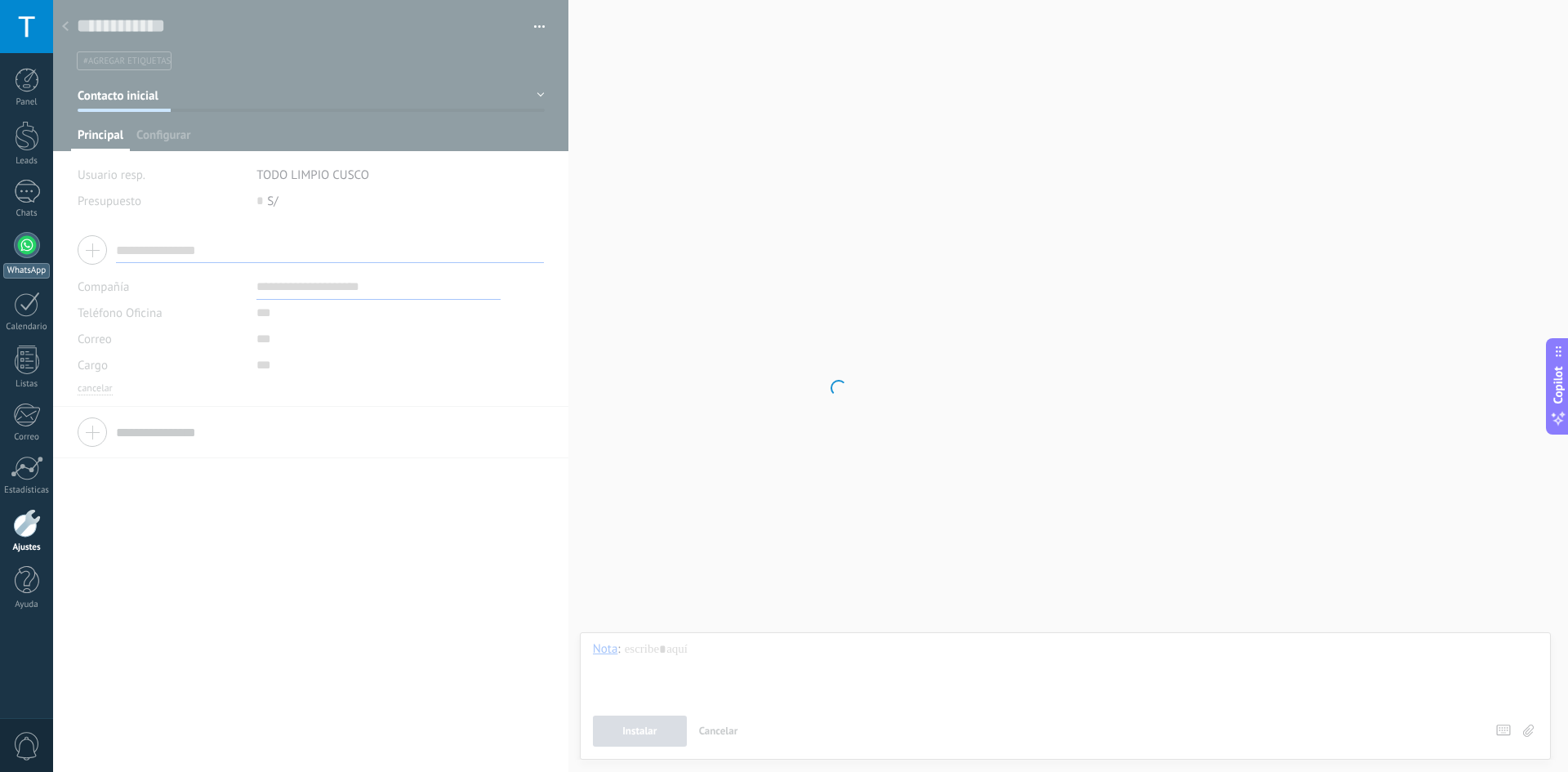
click at [29, 243] on div at bounding box center [27, 245] width 26 height 26
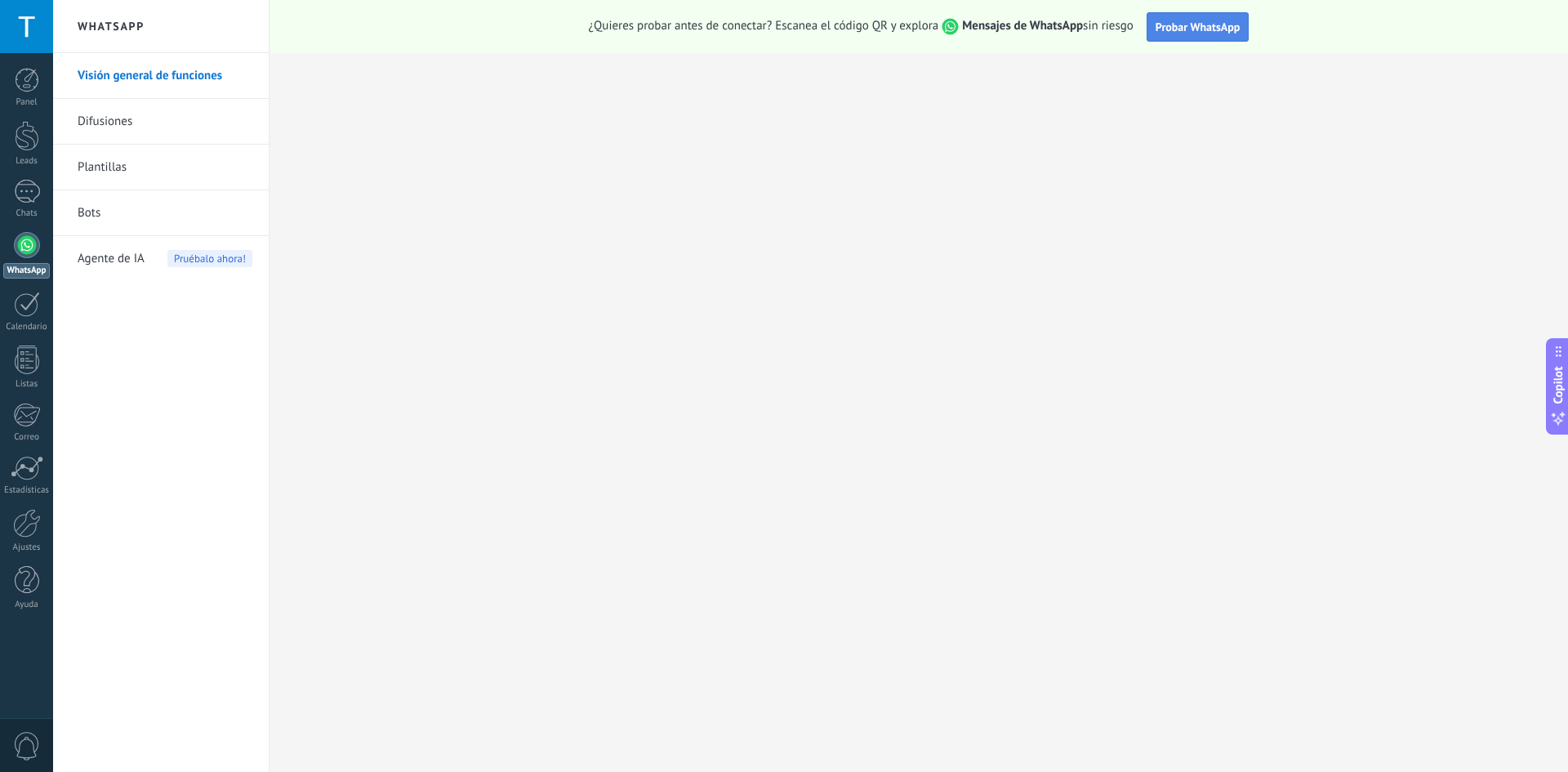
click at [1200, 28] on span "Probar WhatsApp" at bounding box center [1197, 26] width 85 height 15
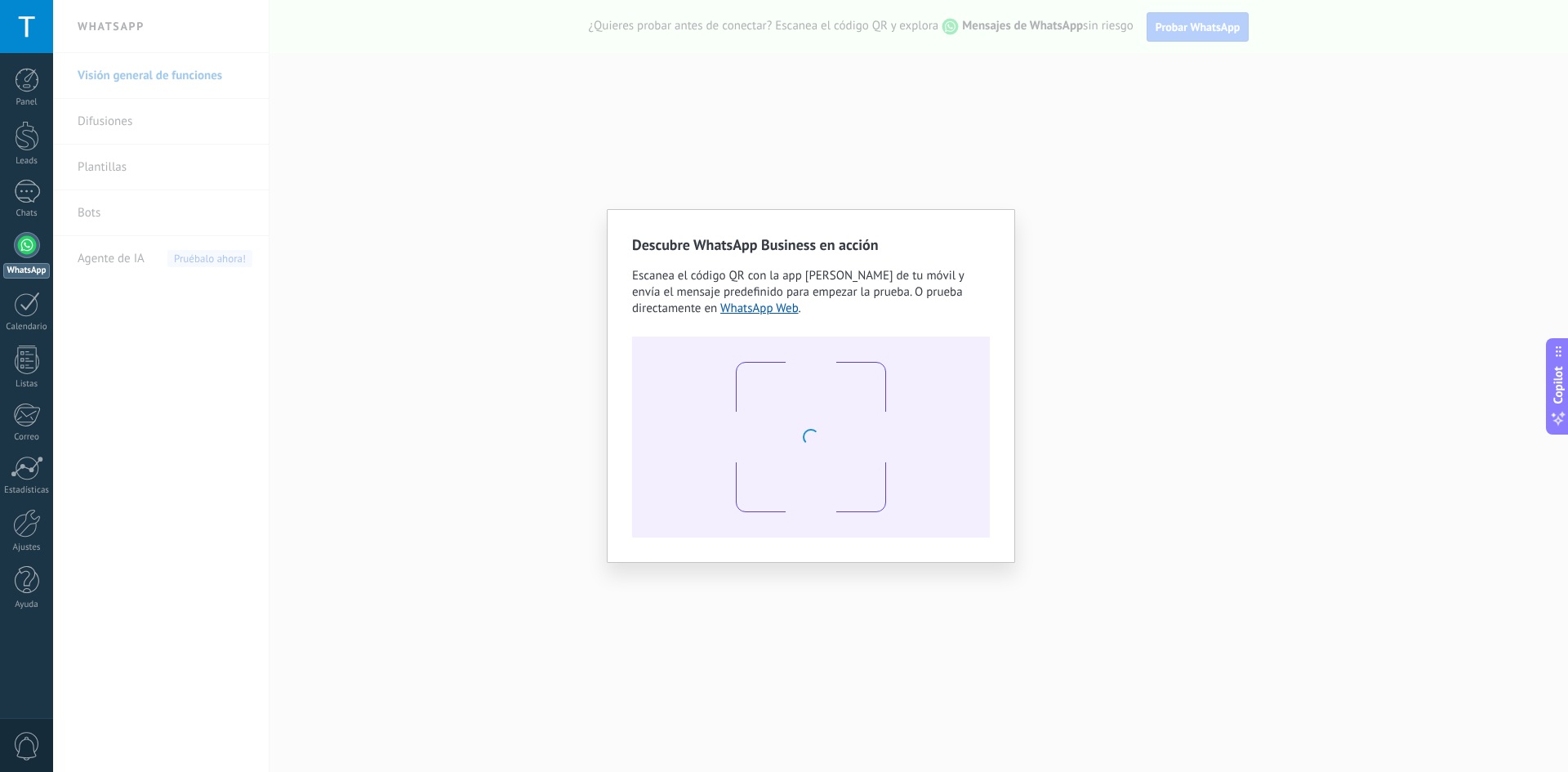
click at [588, 414] on div "Descubre WhatsApp Business en acción Escanea el código QR con la app de cámara …" at bounding box center [810, 386] width 1514 height 772
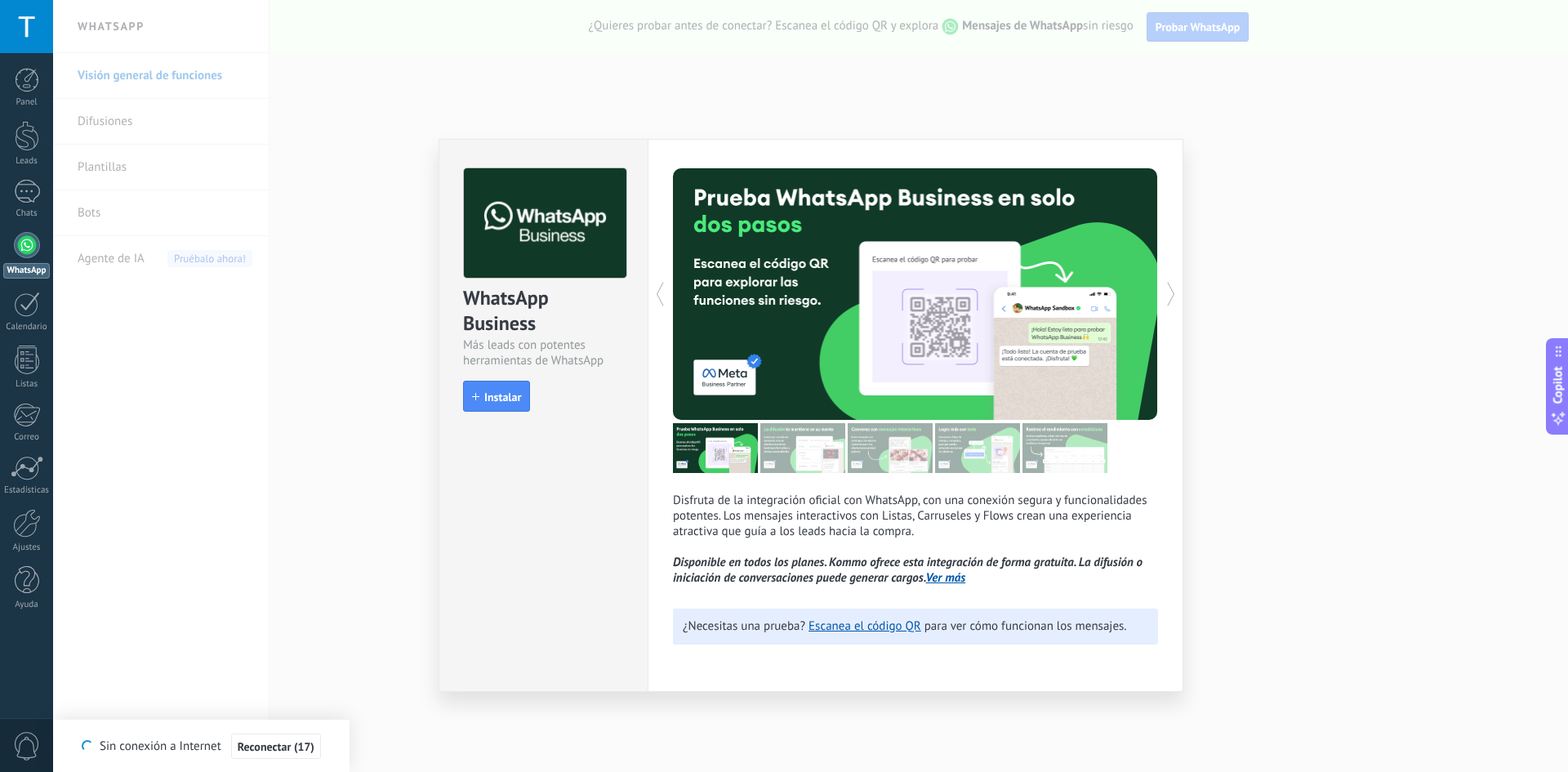
click at [227, 229] on div "WhatsApp Business Más leads con potentes herramientas de WhatsApp install Insta…" at bounding box center [810, 386] width 1514 height 772
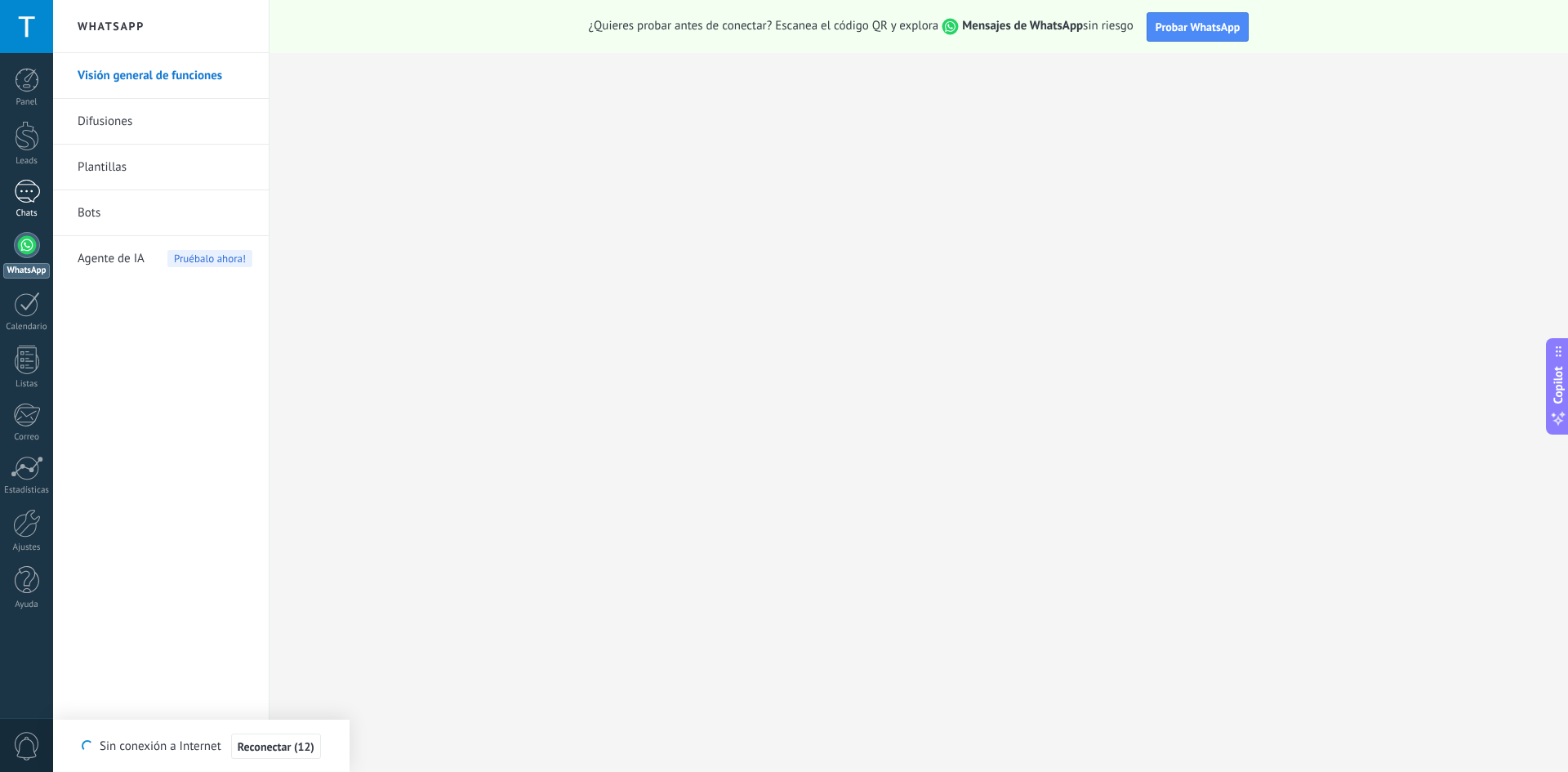
click at [31, 210] on div "Chats" at bounding box center [27, 213] width 48 height 11
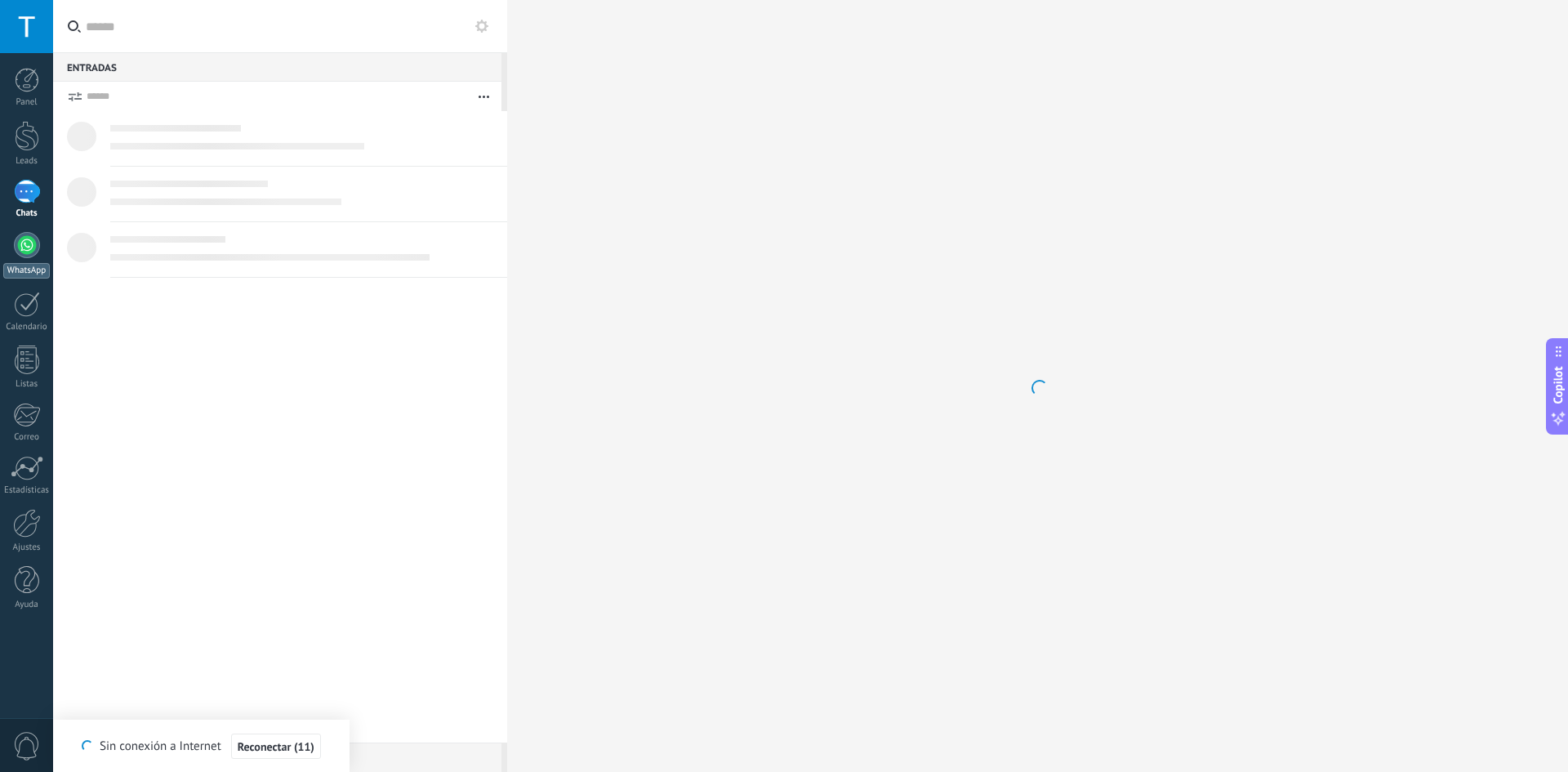
click at [33, 243] on div at bounding box center [27, 245] width 26 height 26
